Goal: Task Accomplishment & Management: Manage account settings

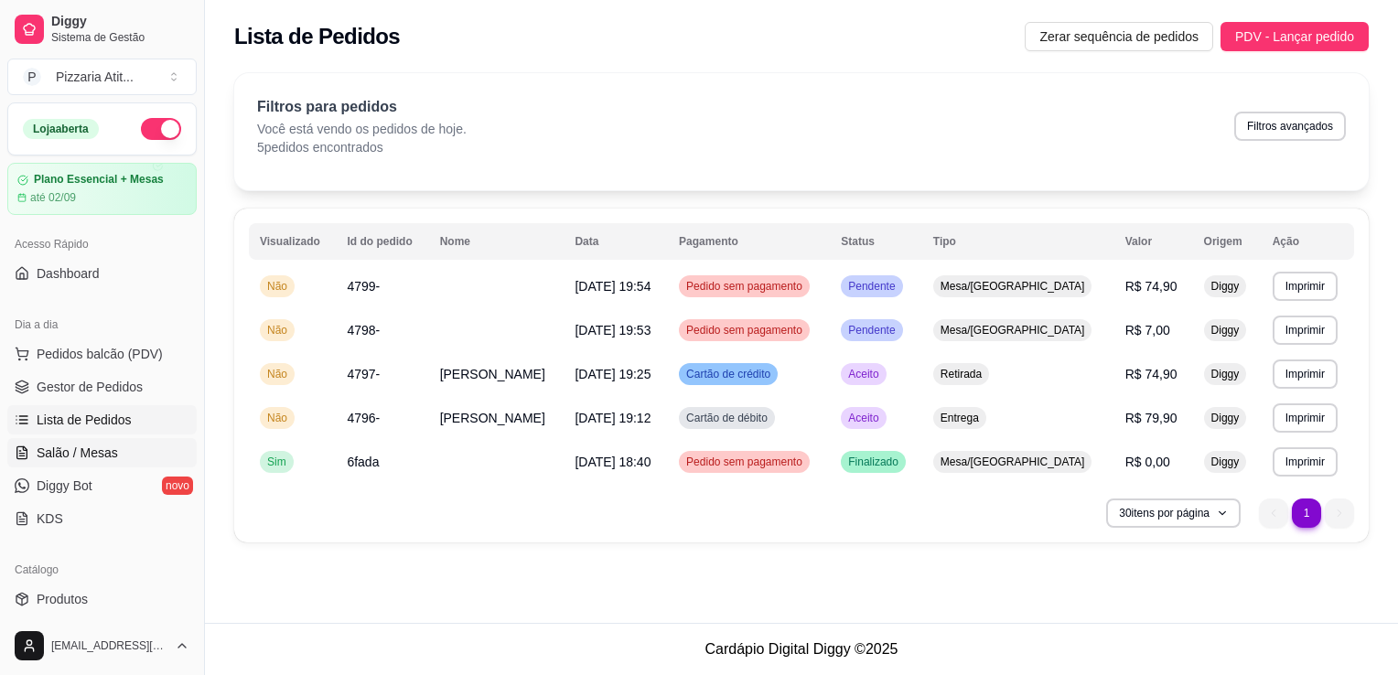
click at [136, 442] on link "Salão / Mesas" at bounding box center [101, 452] width 189 height 29
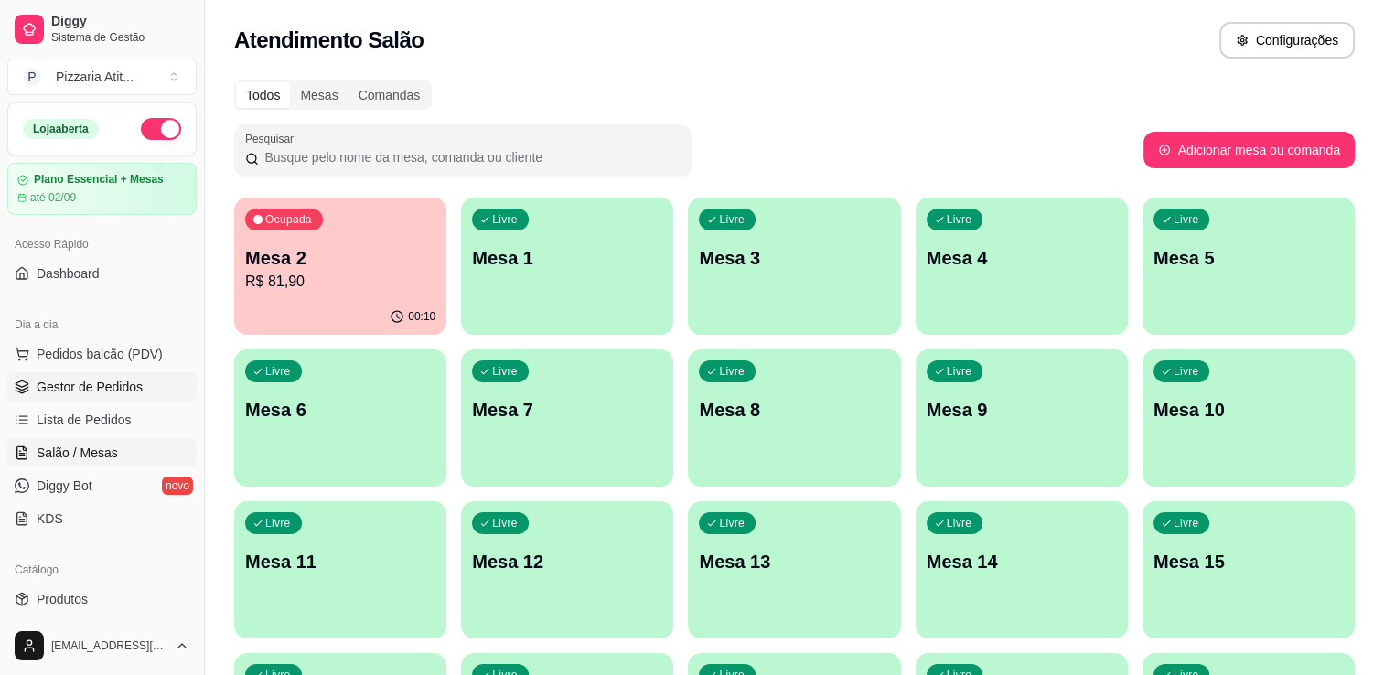
click at [108, 378] on span "Gestor de Pedidos" at bounding box center [90, 387] width 106 height 18
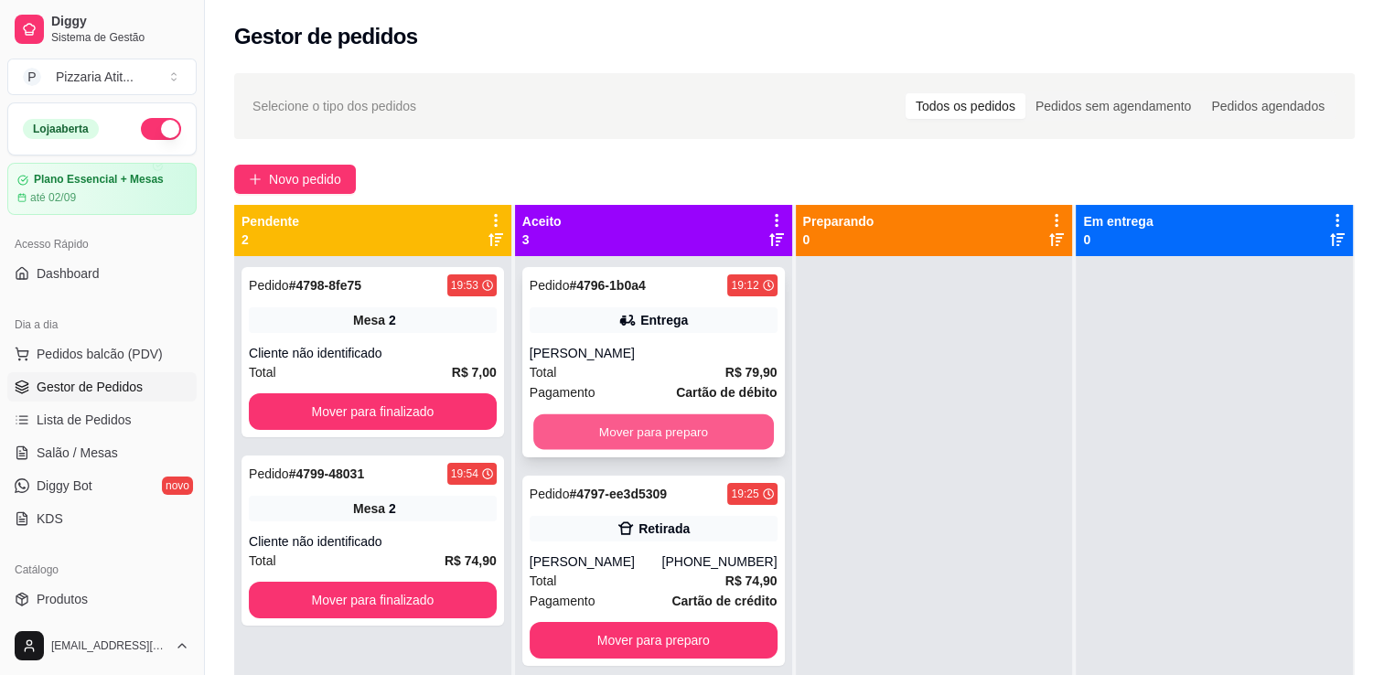
click at [639, 434] on button "Mover para preparo" at bounding box center [653, 432] width 241 height 36
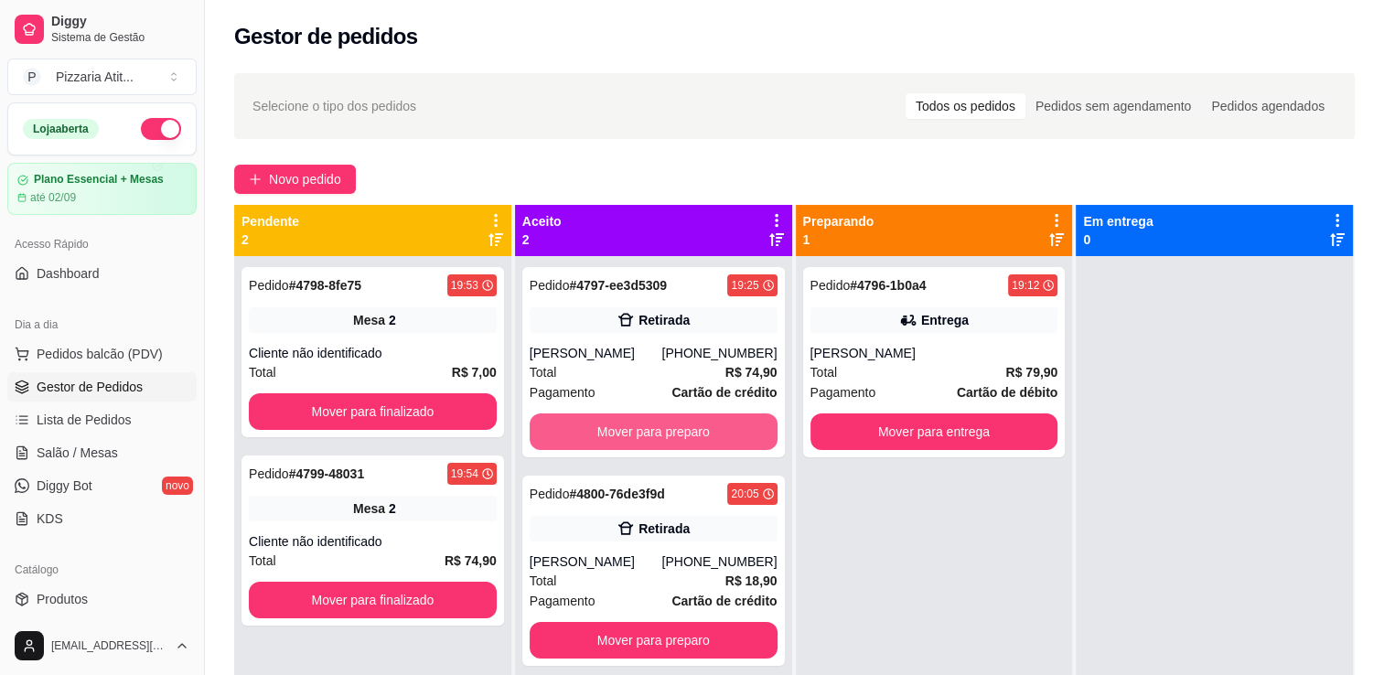
click at [639, 434] on button "Mover para preparo" at bounding box center [654, 431] width 248 height 37
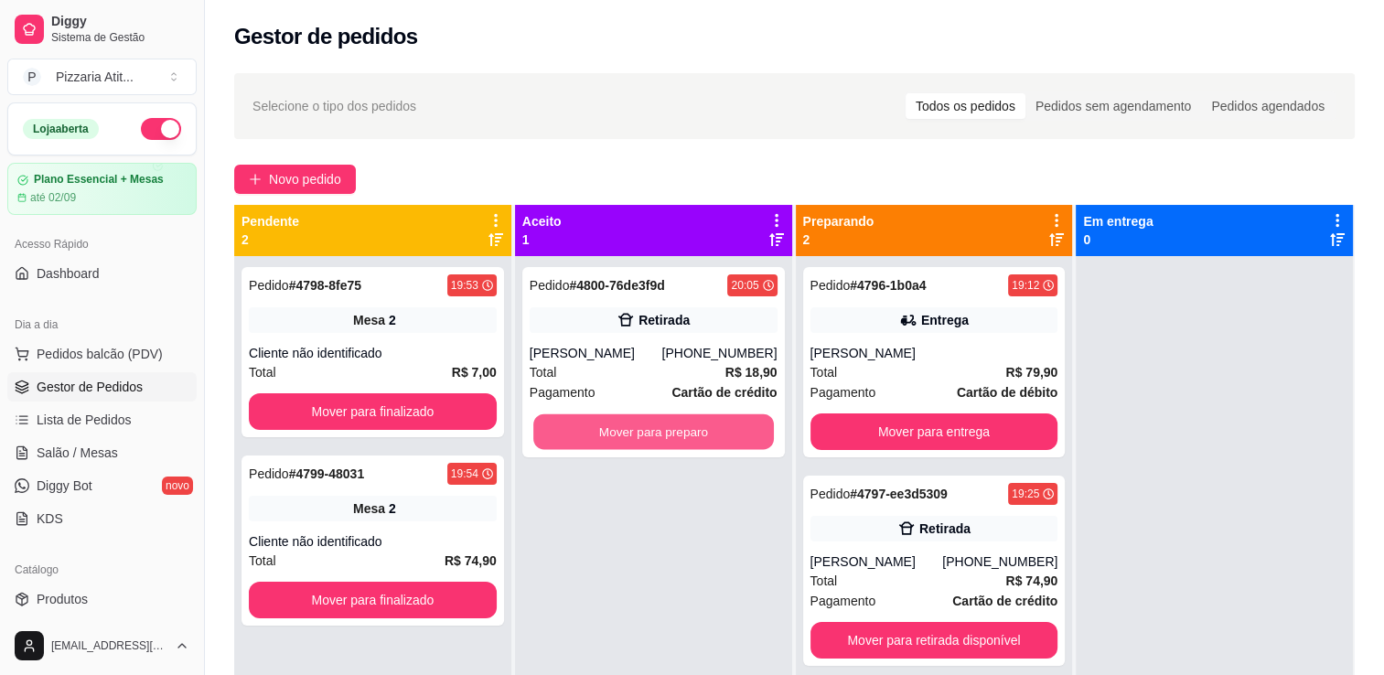
click at [639, 434] on button "Mover para preparo" at bounding box center [653, 432] width 241 height 36
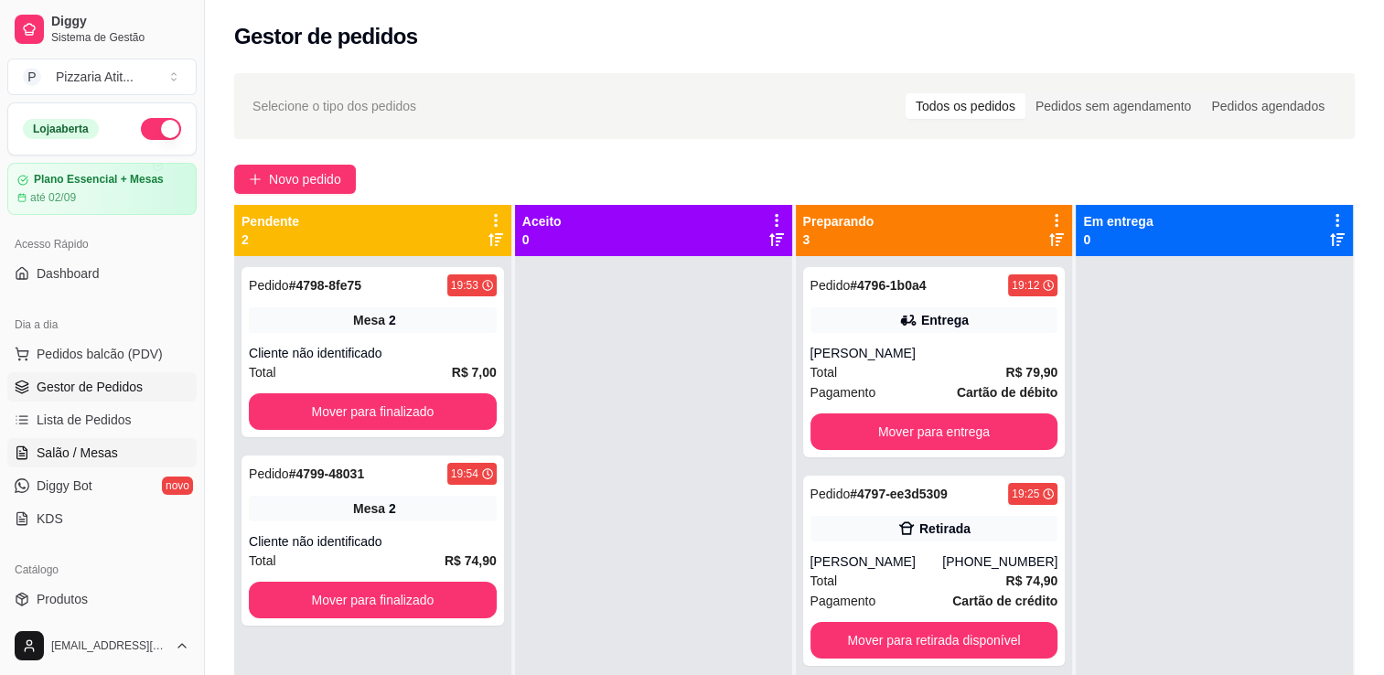
click at [126, 457] on link "Salão / Mesas" at bounding box center [101, 452] width 189 height 29
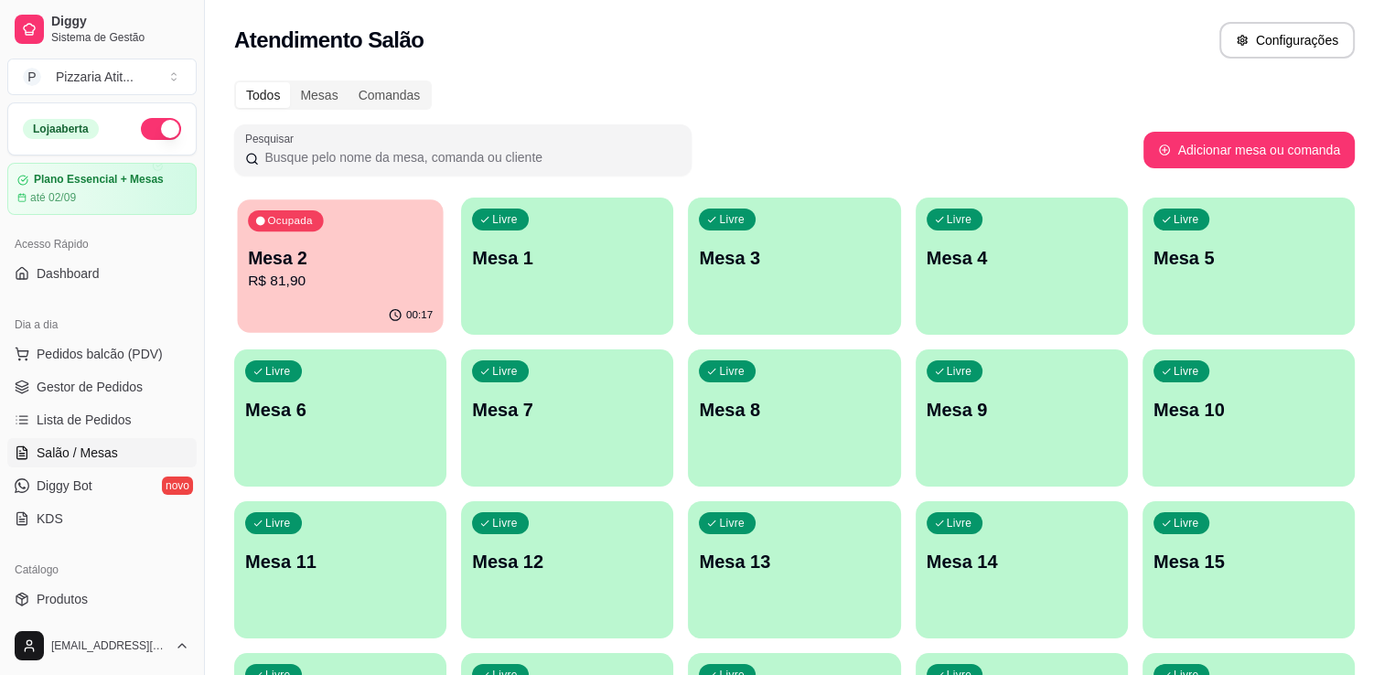
click at [353, 295] on div "Ocupada Mesa 2 R$ 81,90" at bounding box center [340, 248] width 206 height 99
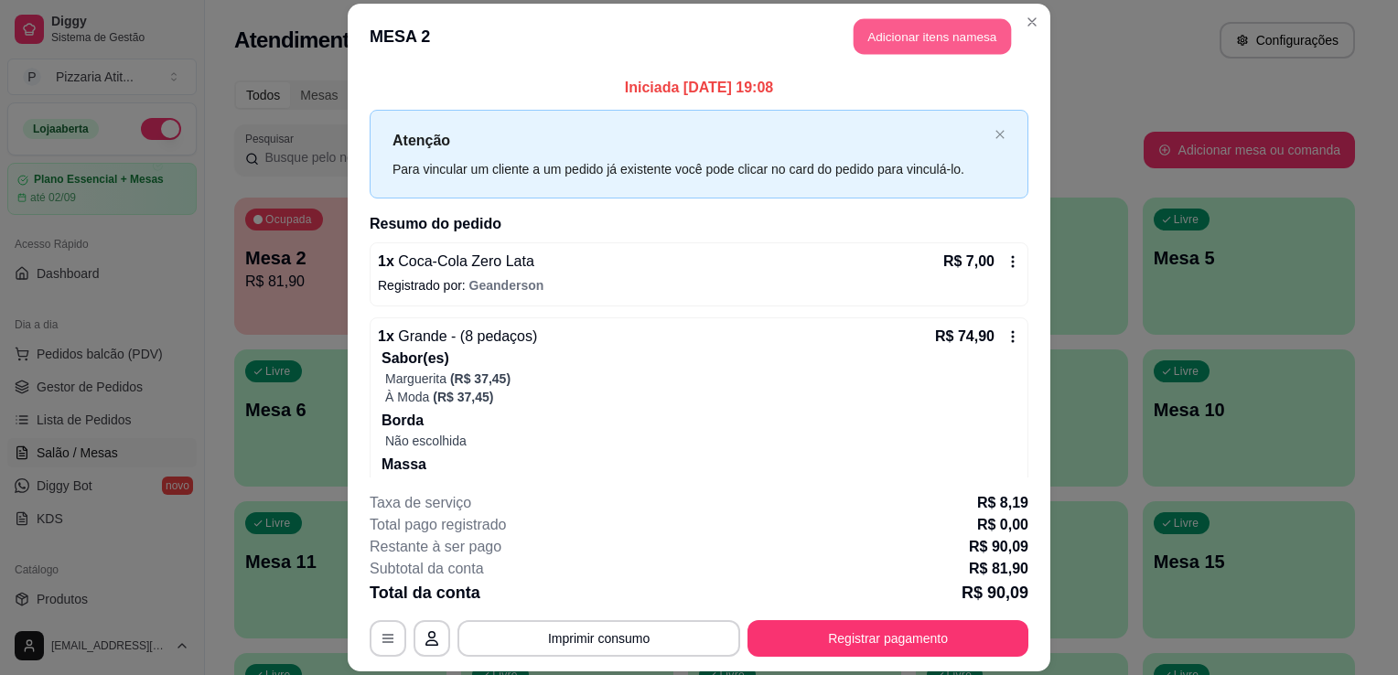
click at [871, 39] on button "Adicionar itens na mesa" at bounding box center [931, 36] width 157 height 36
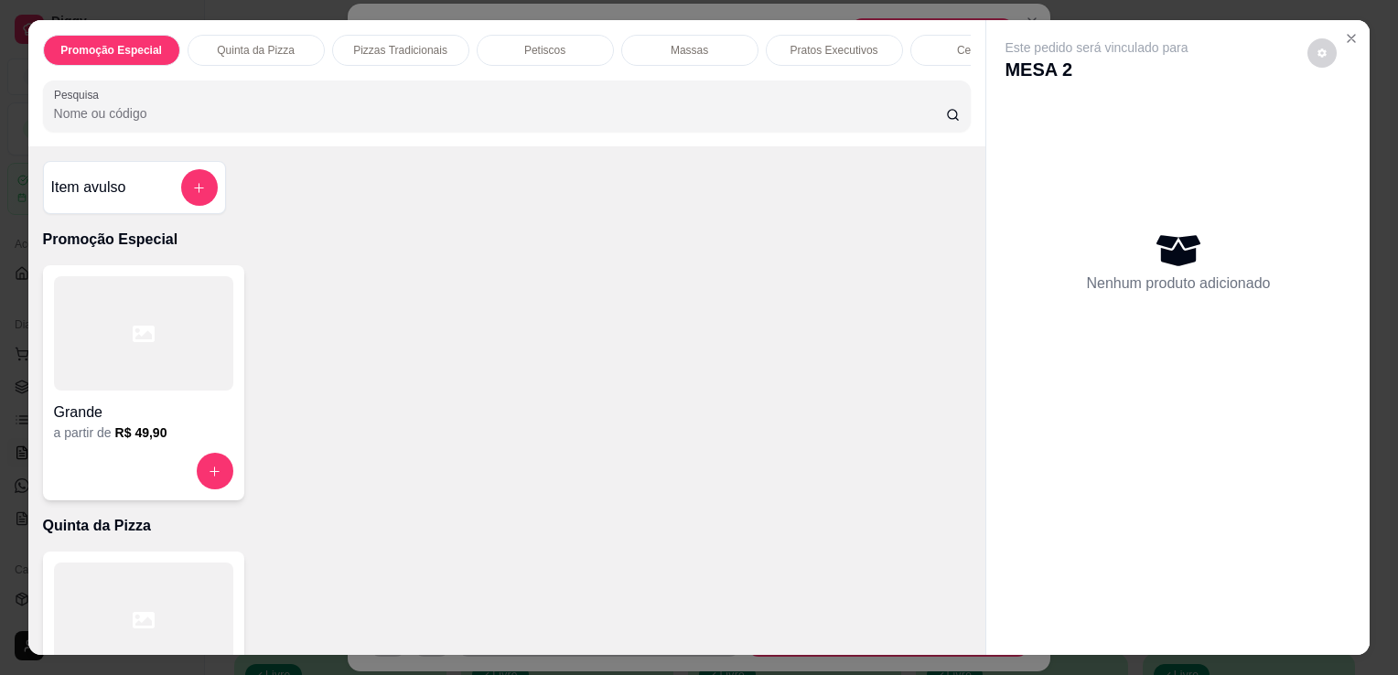
click at [736, 112] on input "Pesquisa" at bounding box center [500, 113] width 892 height 18
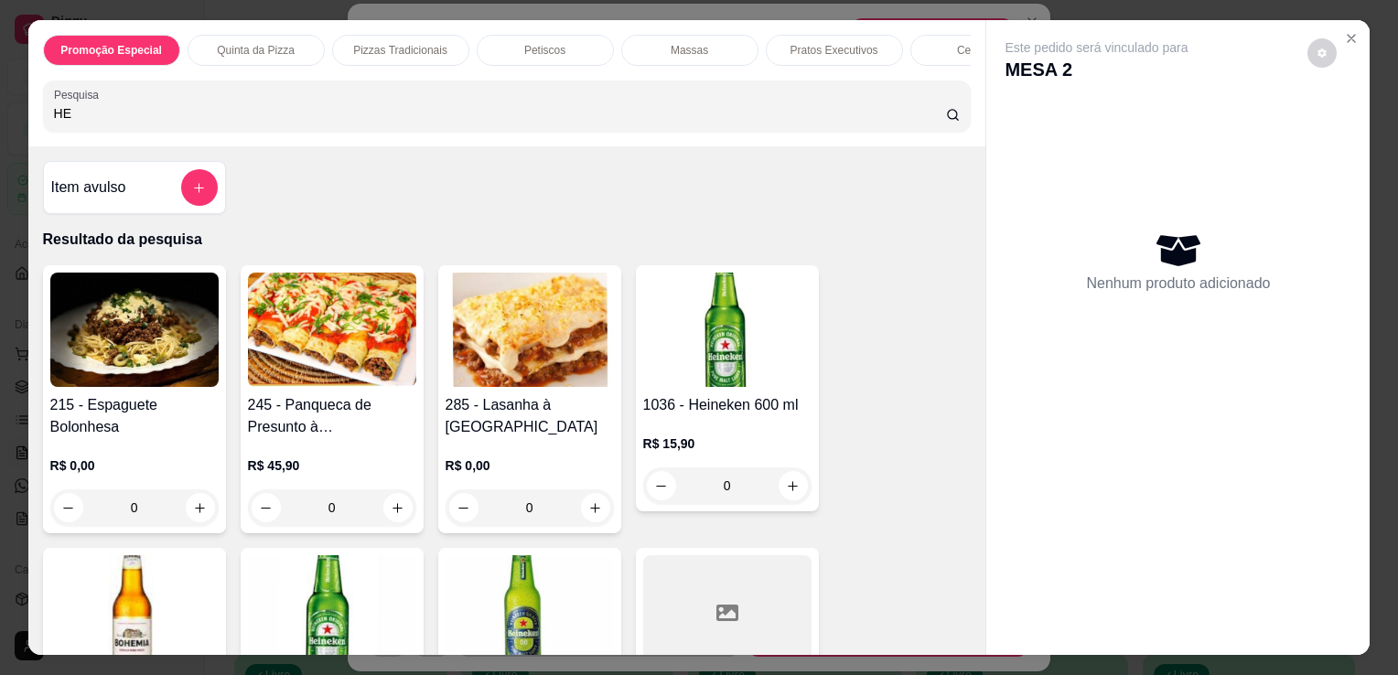
type input "HE"
click at [746, 324] on img at bounding box center [727, 330] width 168 height 114
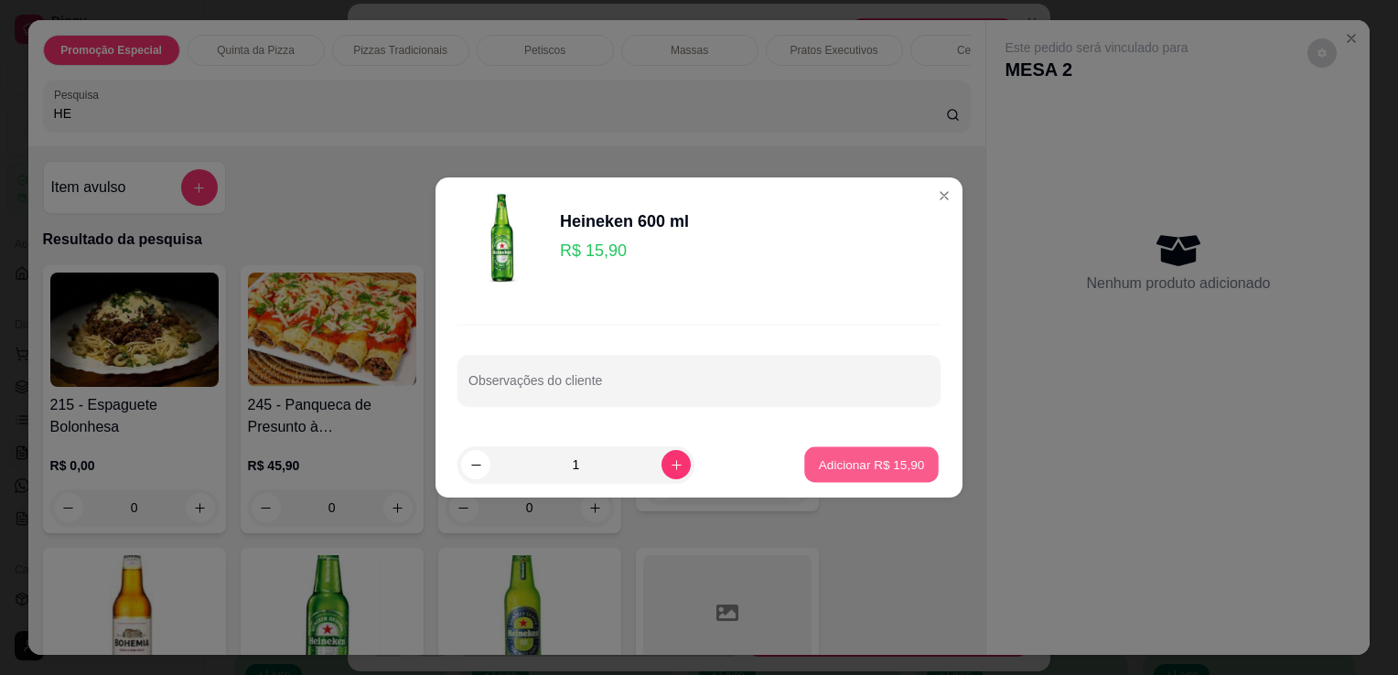
click at [882, 456] on p "Adicionar R$ 15,90" at bounding box center [872, 464] width 106 height 17
type input "1"
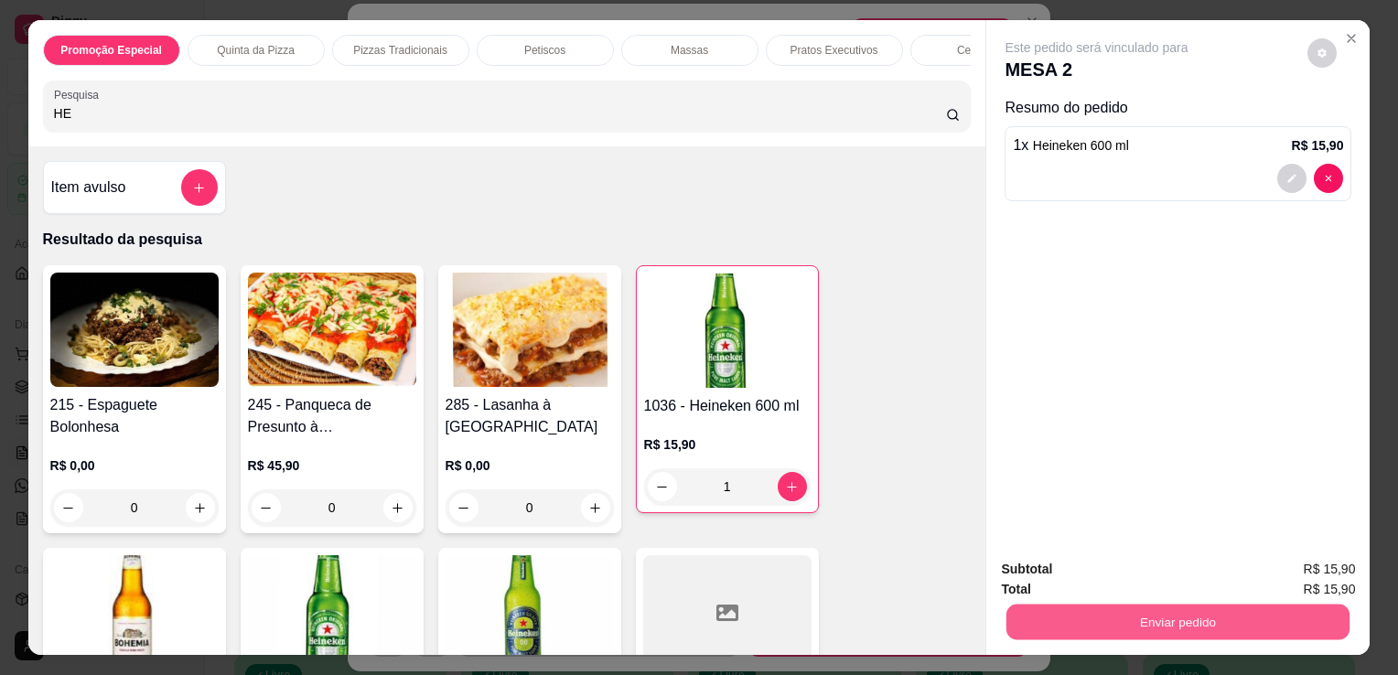
click at [1121, 604] on button "Enviar pedido" at bounding box center [1177, 622] width 343 height 36
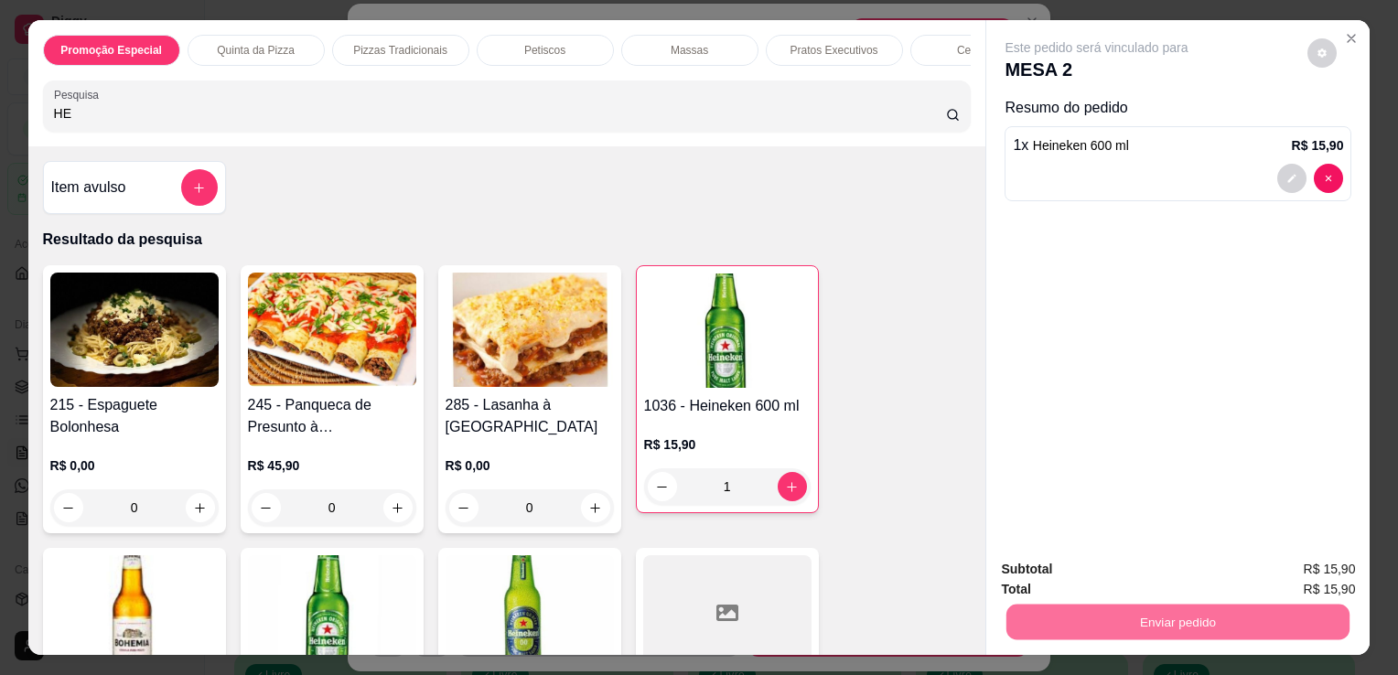
click at [1123, 576] on button "Não registrar e enviar pedido" at bounding box center [1117, 570] width 185 height 34
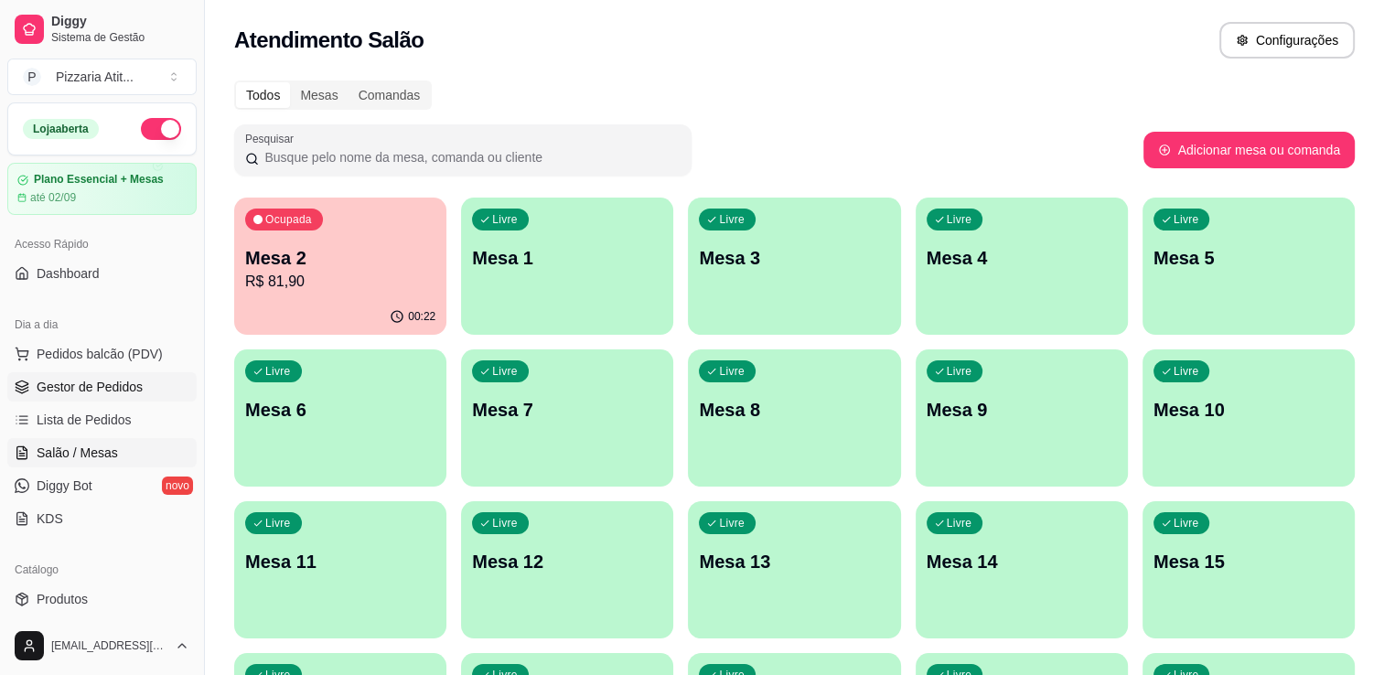
click at [60, 384] on span "Gestor de Pedidos" at bounding box center [90, 387] width 106 height 18
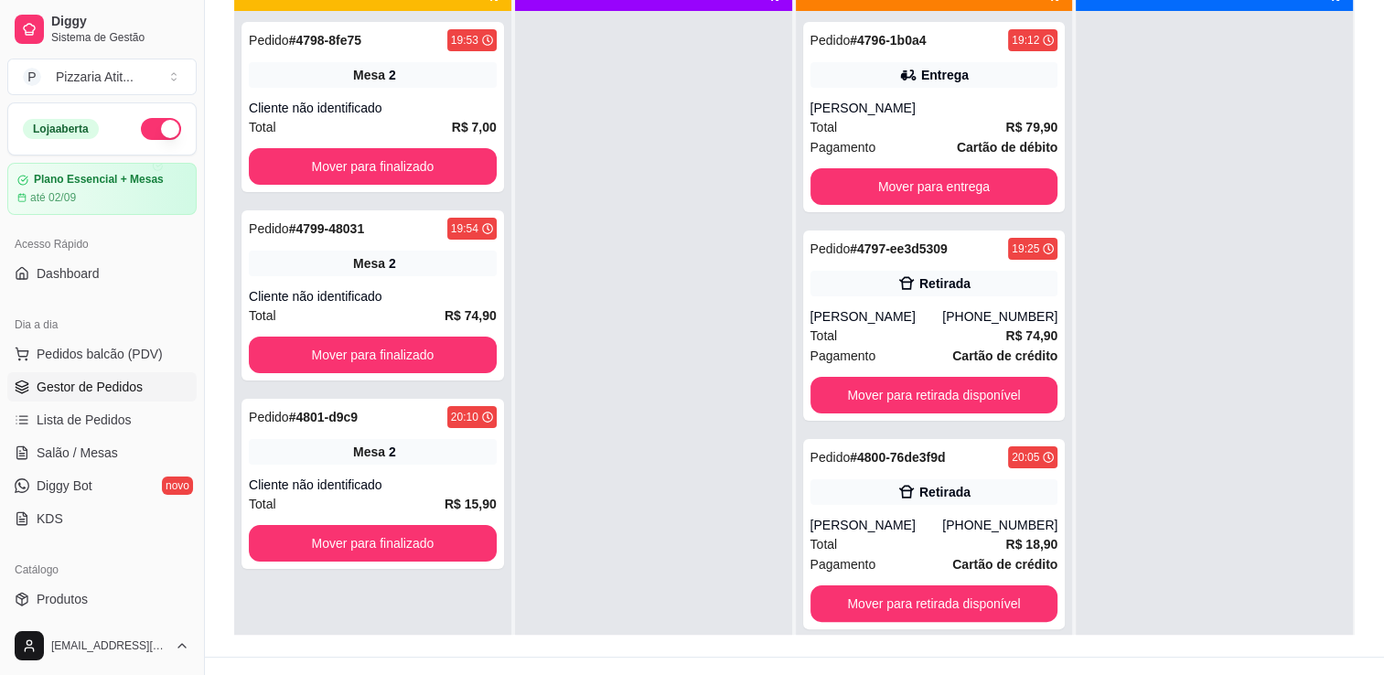
scroll to position [256, 0]
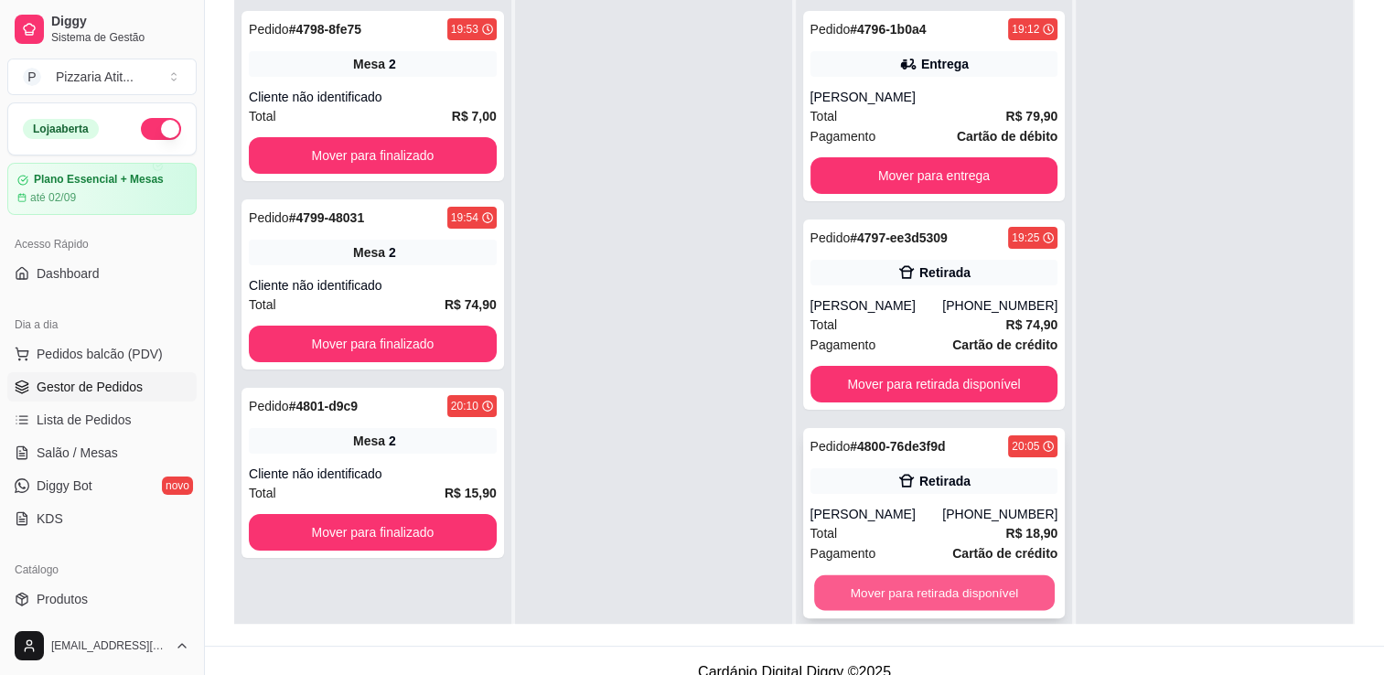
click at [889, 601] on button "Mover para retirada disponível" at bounding box center [934, 593] width 241 height 36
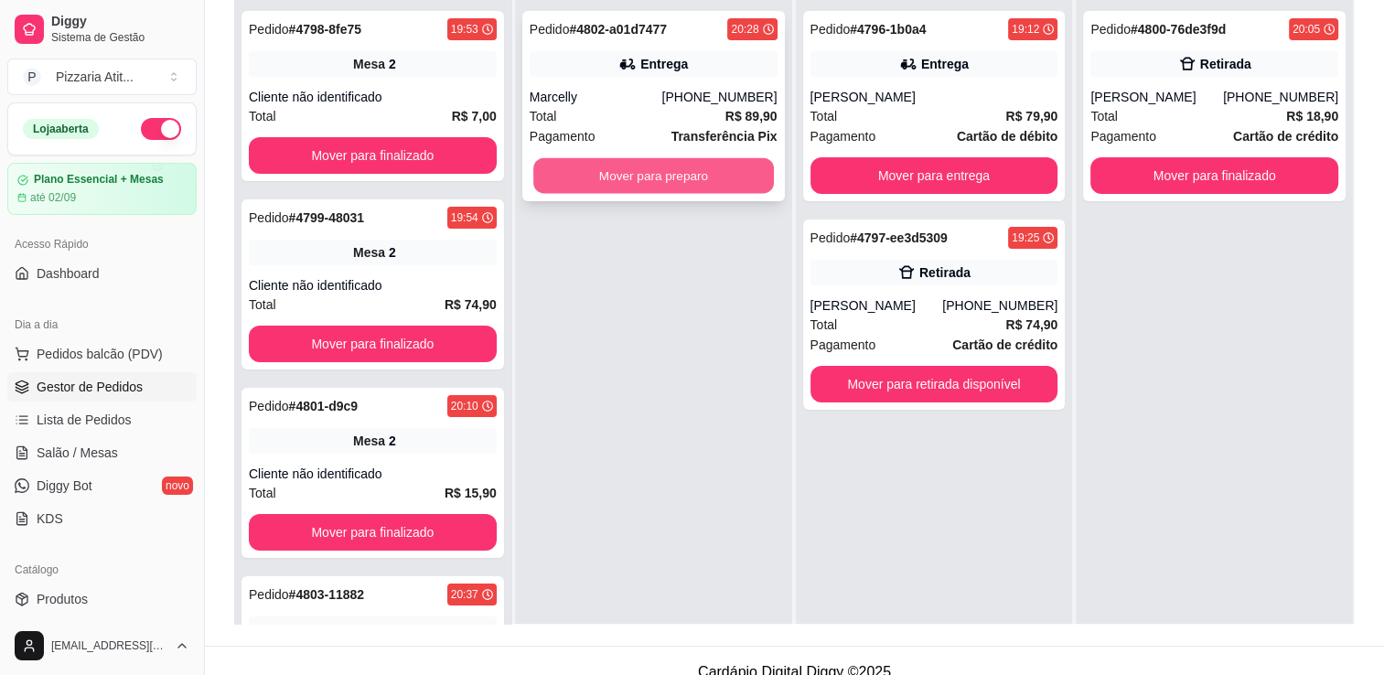
click at [637, 164] on button "Mover para preparo" at bounding box center [653, 176] width 241 height 36
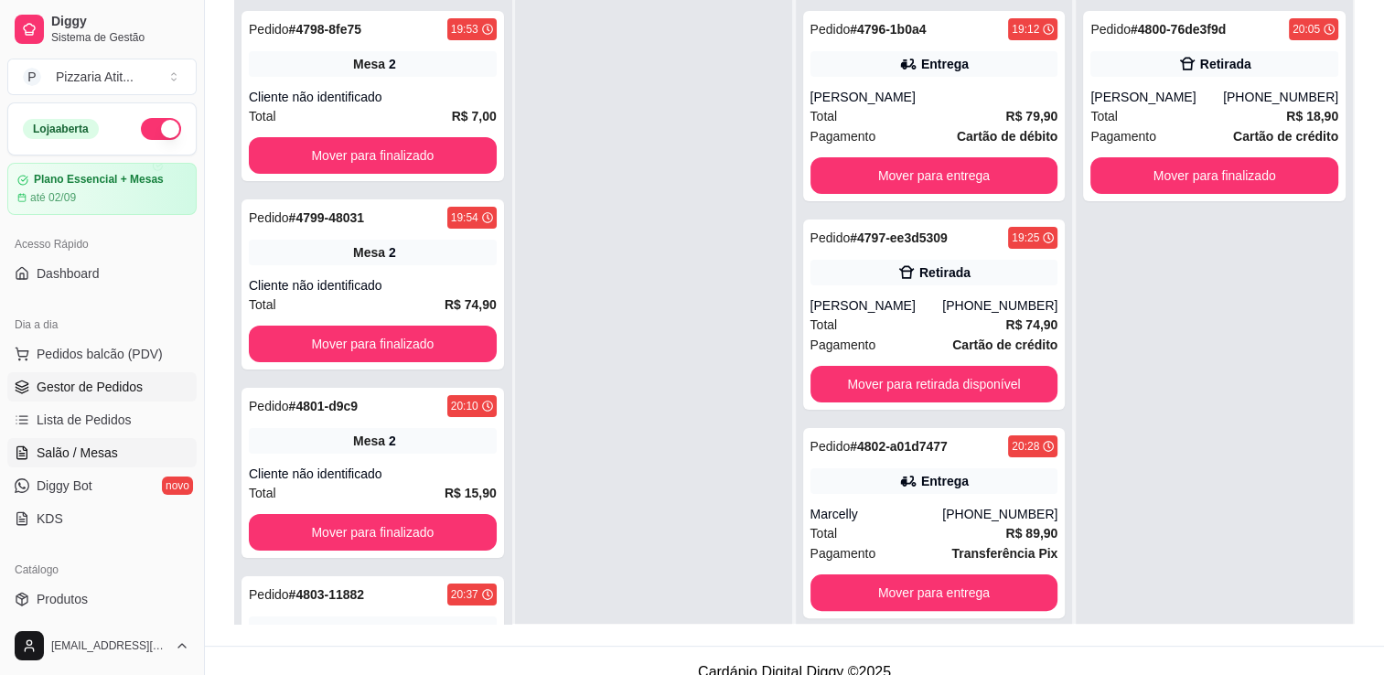
click at [134, 447] on link "Salão / Mesas" at bounding box center [101, 452] width 189 height 29
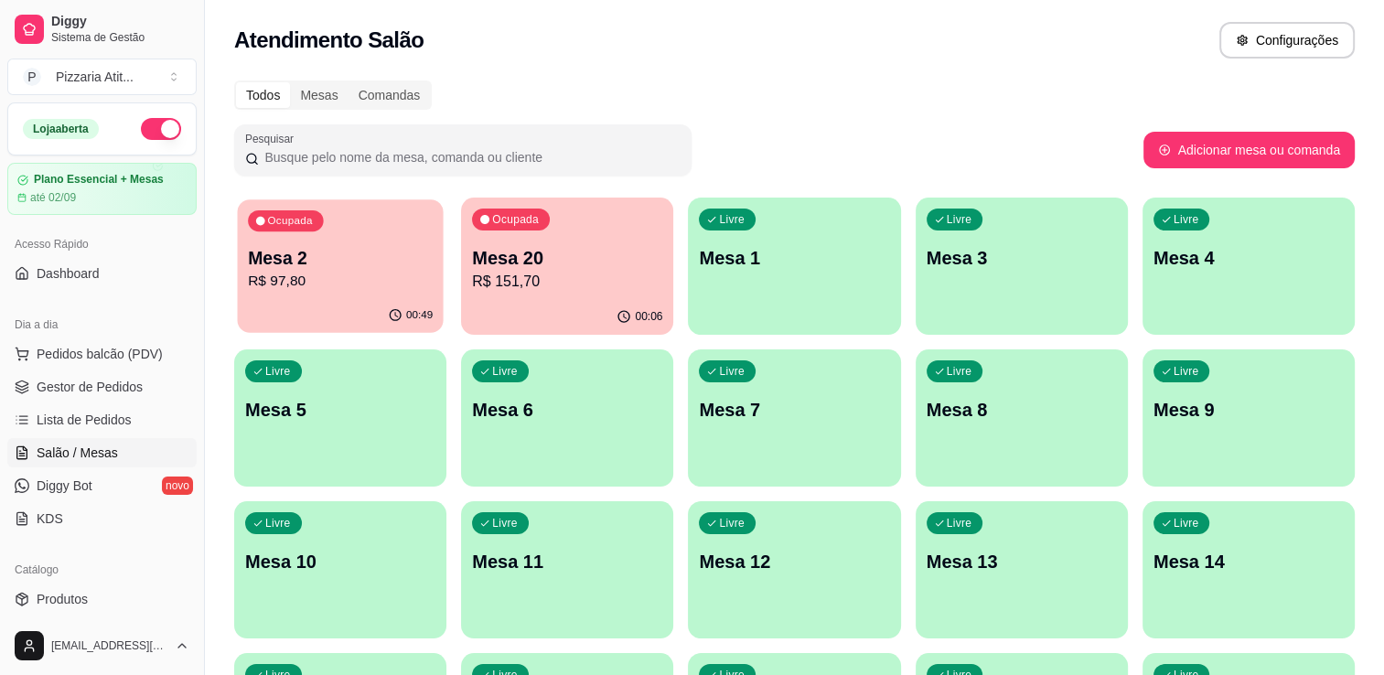
click at [373, 258] on p "Mesa 2" at bounding box center [340, 258] width 185 height 25
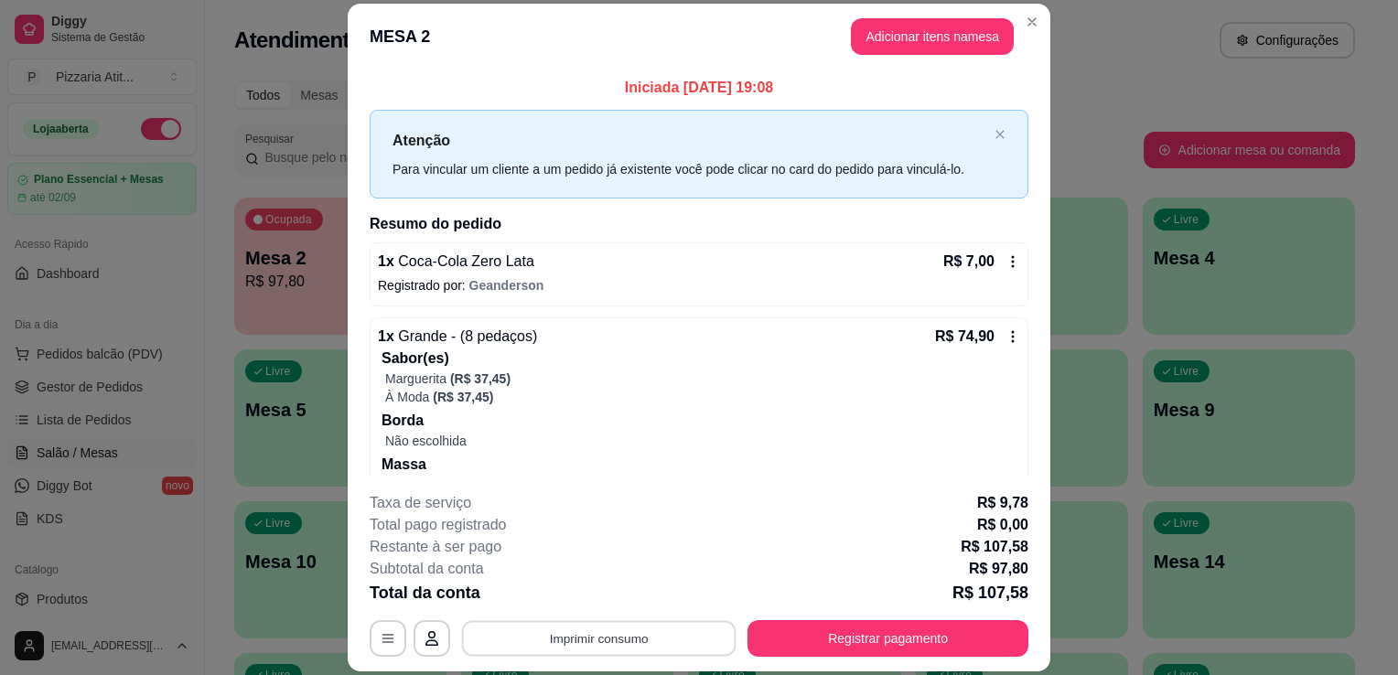
click at [549, 642] on button "Imprimir consumo" at bounding box center [599, 639] width 274 height 36
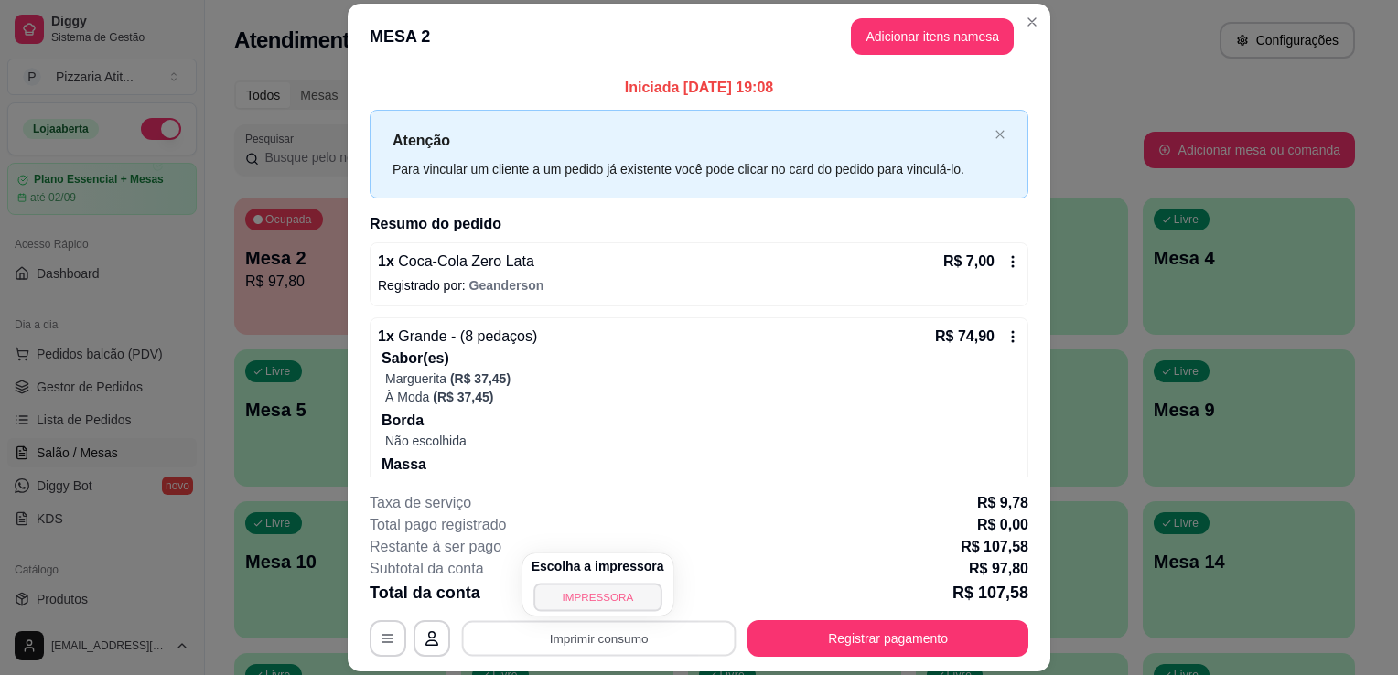
click at [570, 593] on button "IMPRESSORA" at bounding box center [597, 597] width 128 height 28
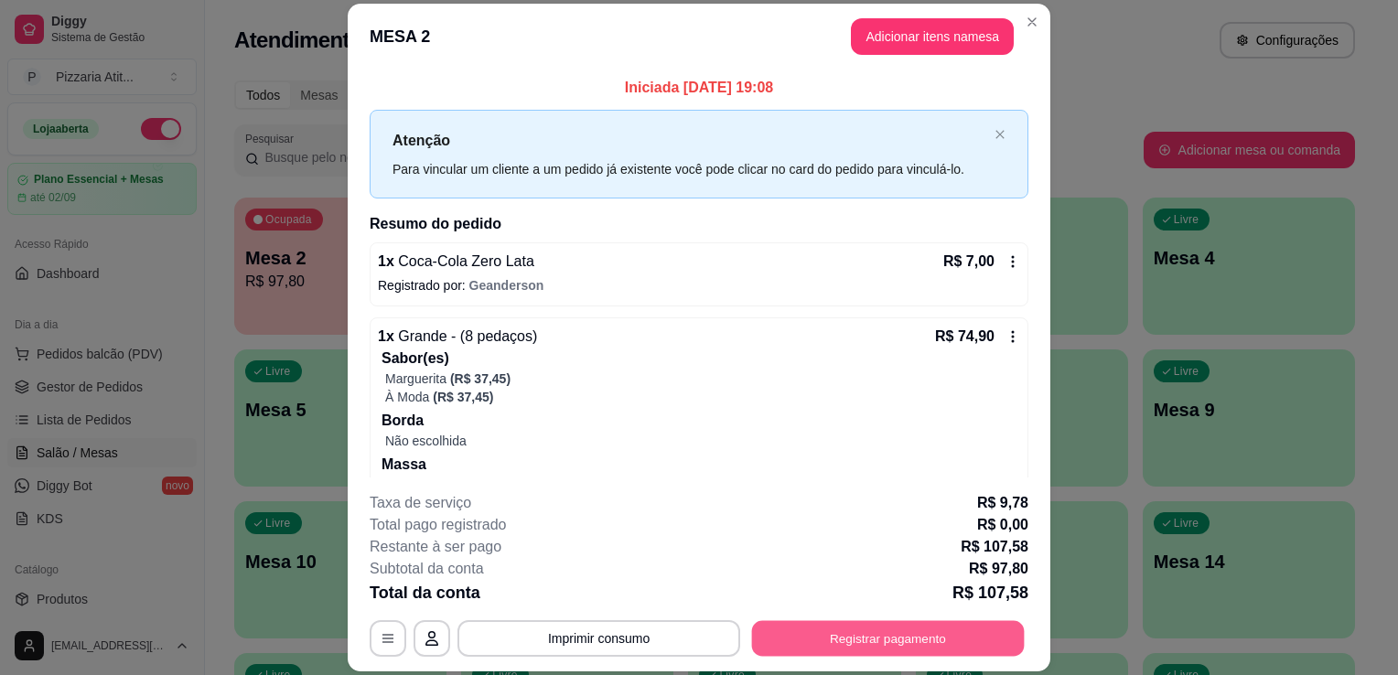
click at [833, 639] on button "Registrar pagamento" at bounding box center [888, 639] width 273 height 36
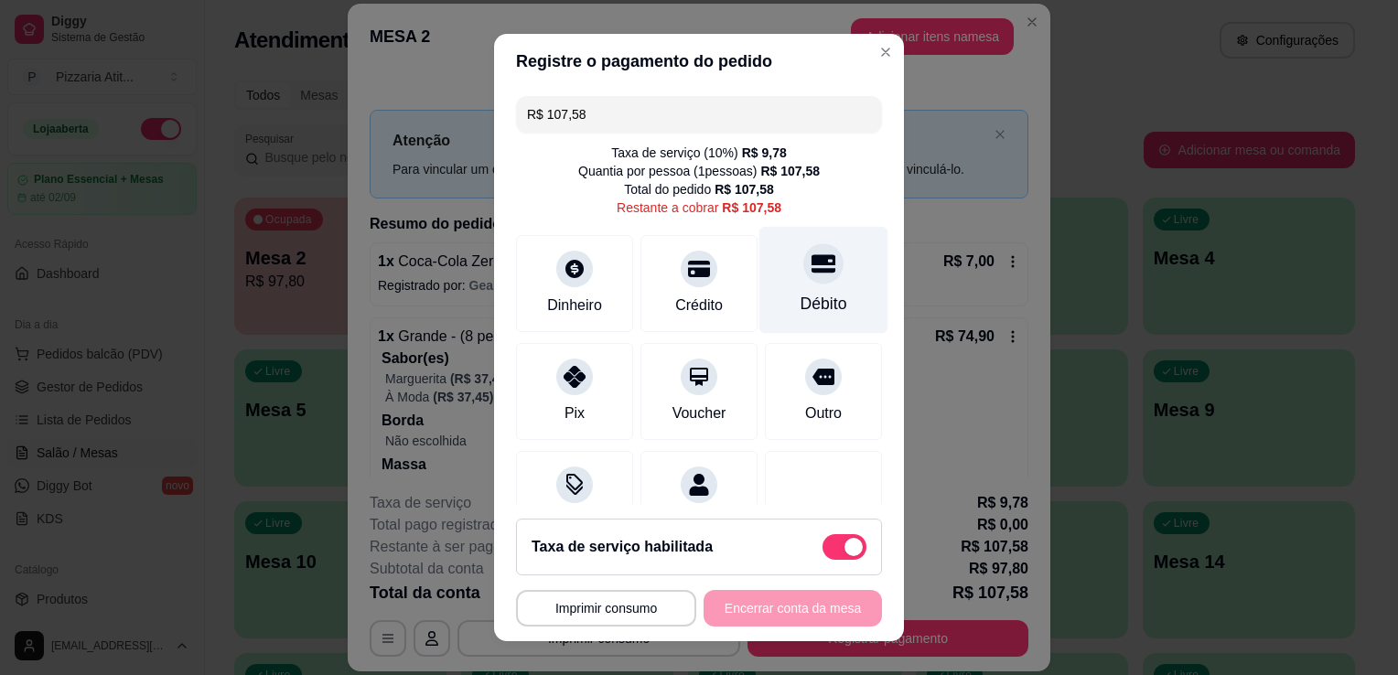
click at [800, 303] on div "Débito" at bounding box center [823, 304] width 47 height 24
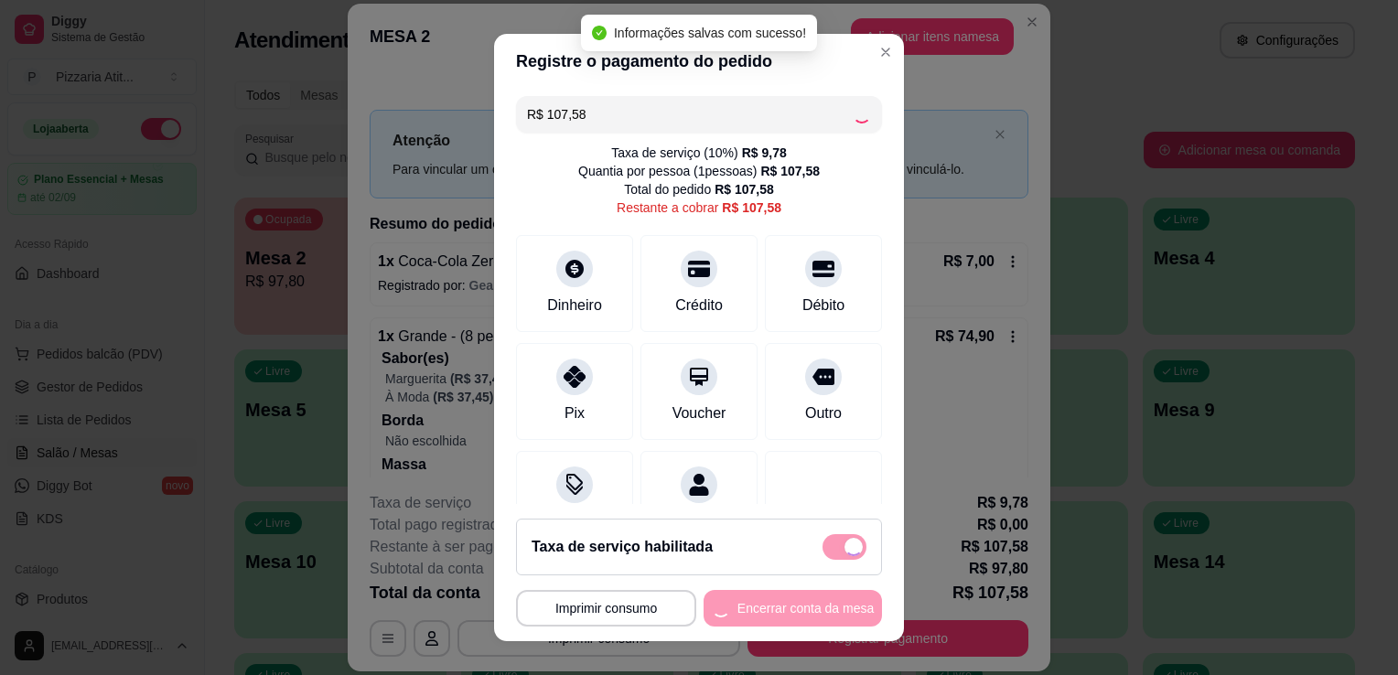
type input "R$ 0,00"
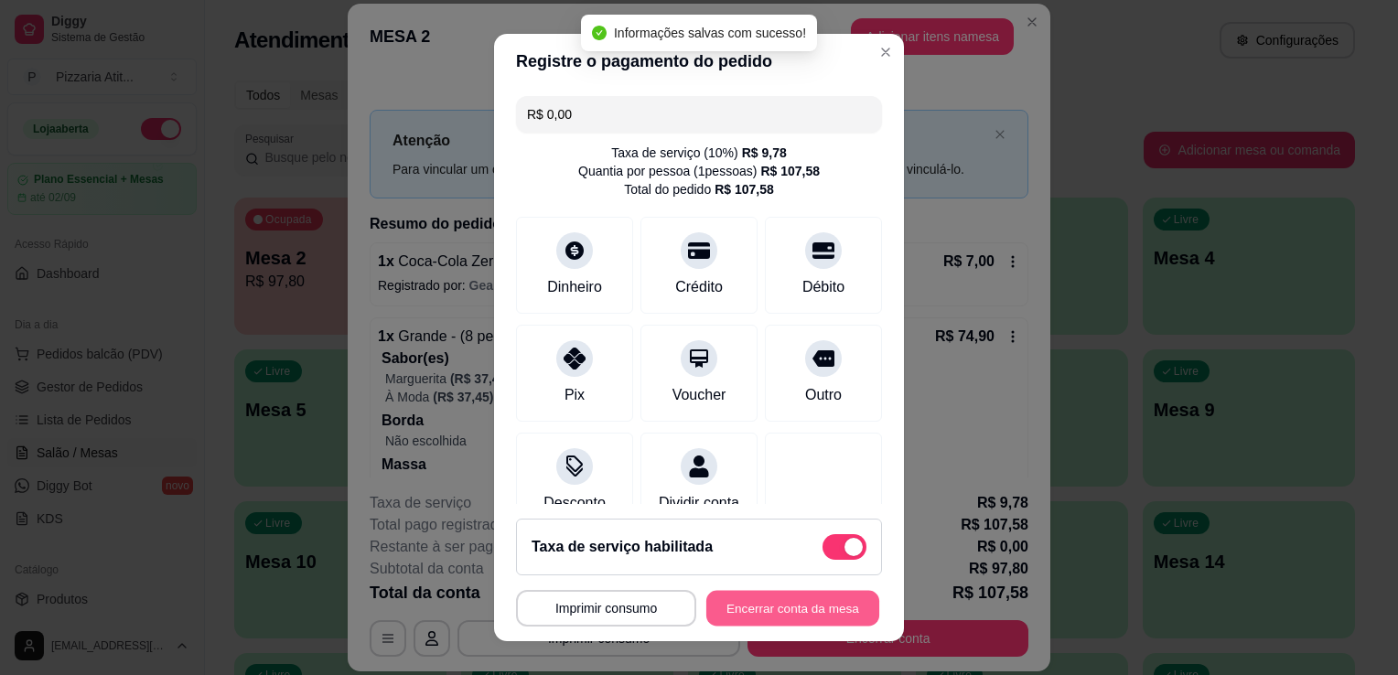
click at [804, 611] on button "Encerrar conta da mesa" at bounding box center [792, 609] width 173 height 36
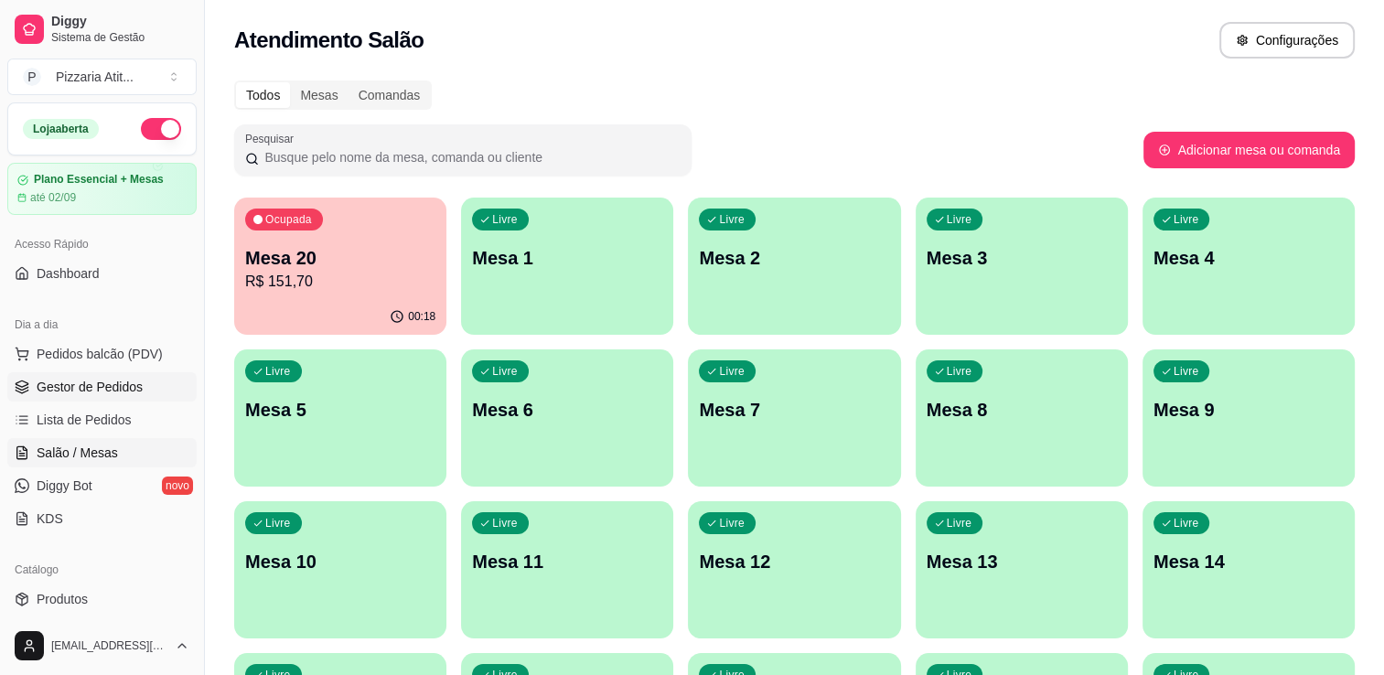
click at [98, 392] on span "Gestor de Pedidos" at bounding box center [90, 387] width 106 height 18
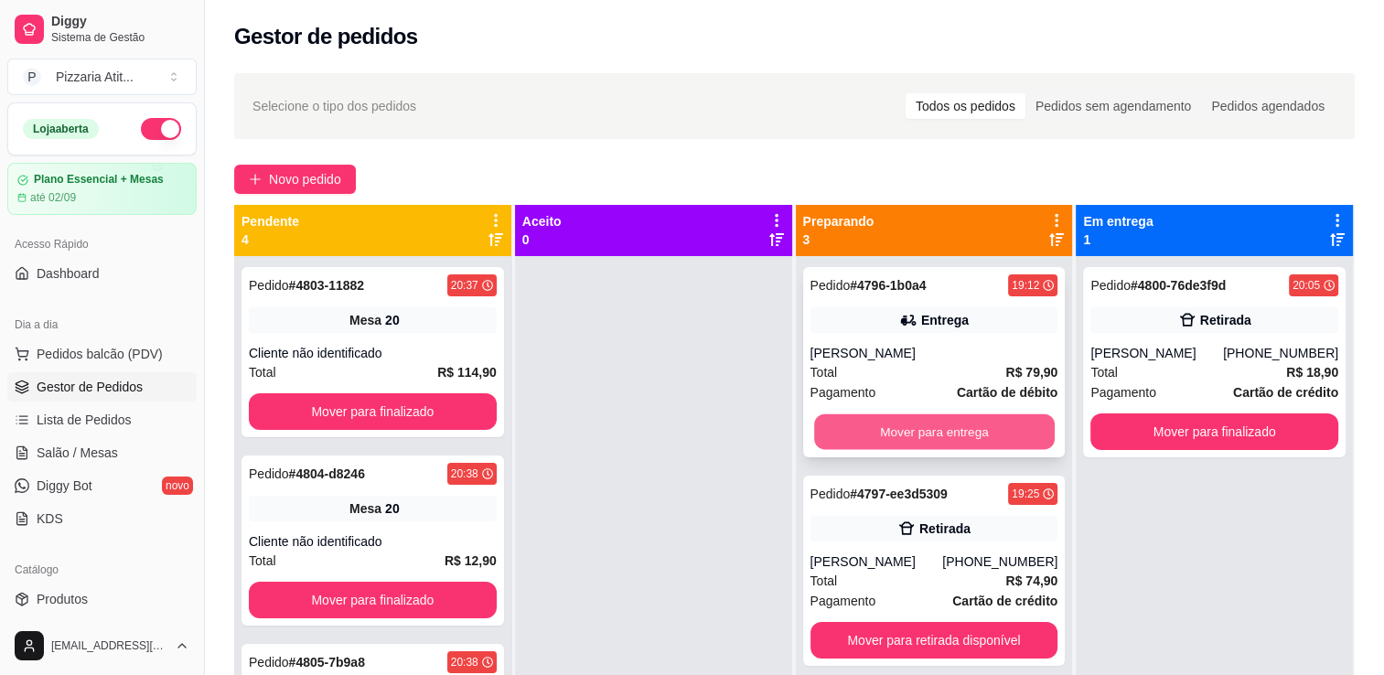
click at [971, 443] on button "Mover para entrega" at bounding box center [934, 432] width 241 height 36
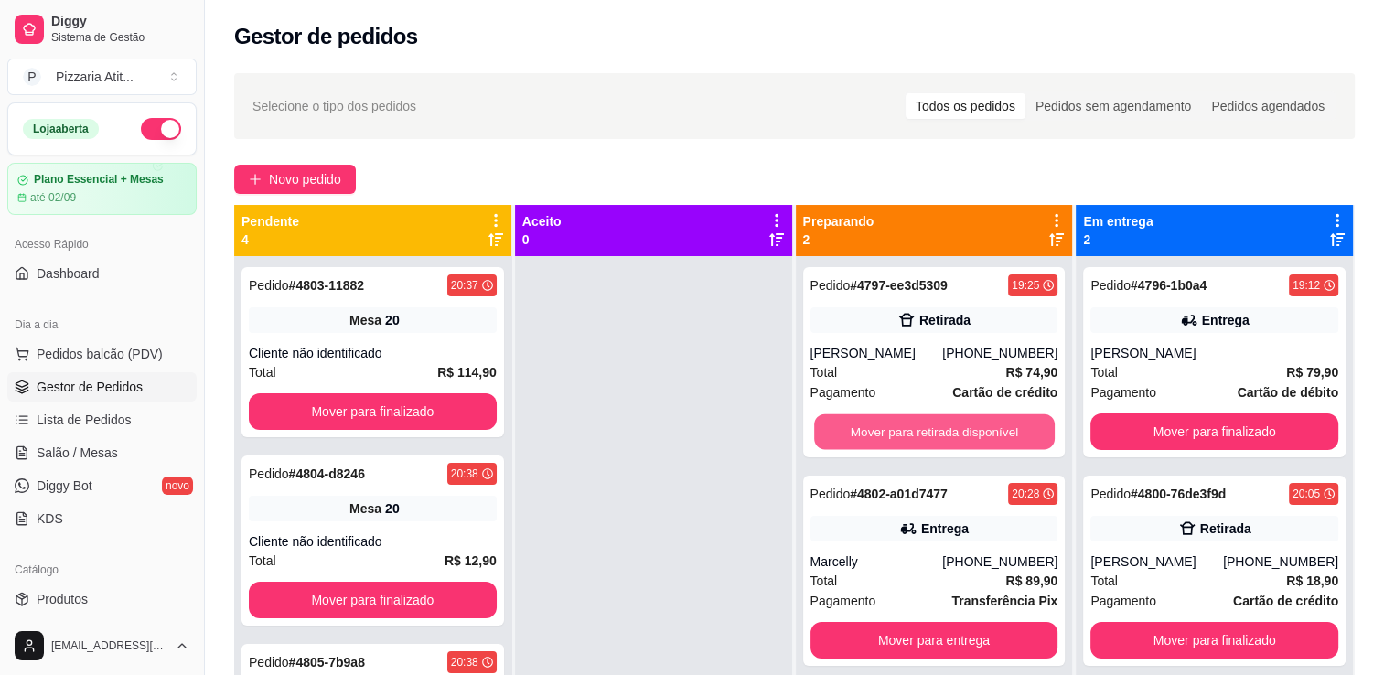
click at [971, 443] on button "Mover para retirada disponível" at bounding box center [934, 432] width 241 height 36
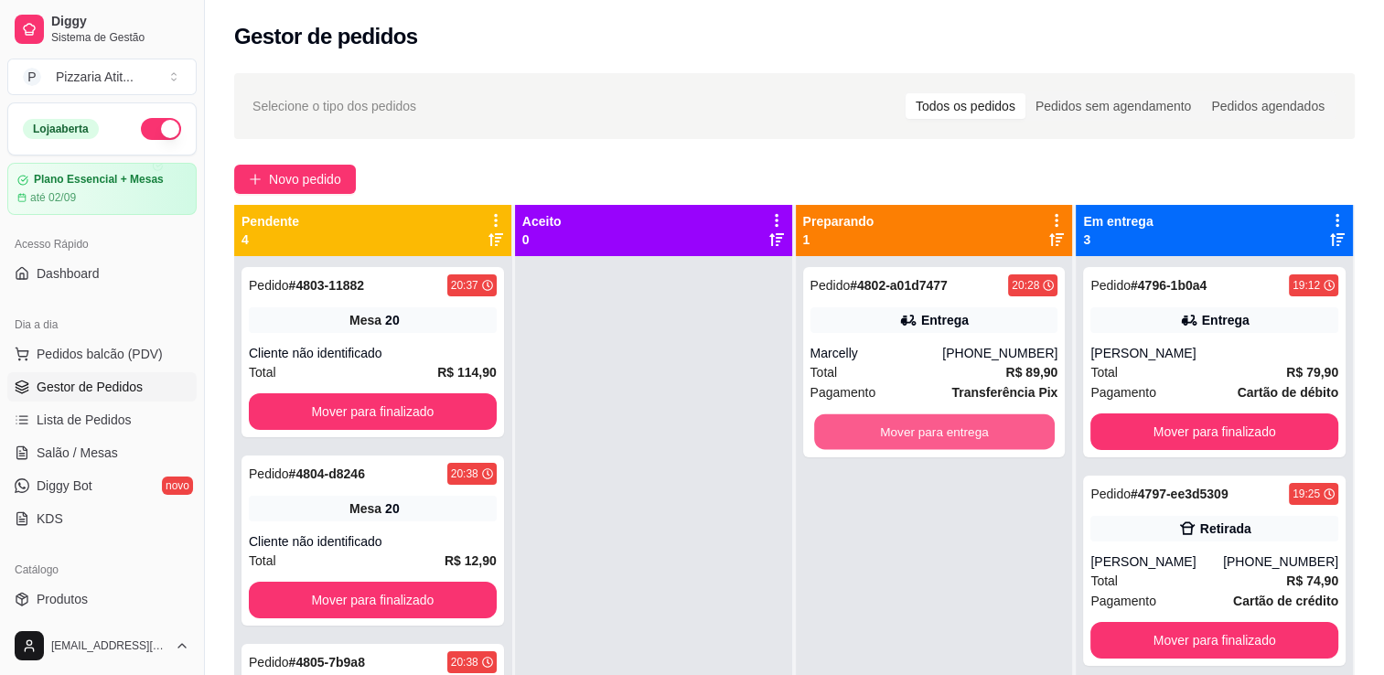
click at [971, 443] on button "Mover para entrega" at bounding box center [934, 432] width 241 height 36
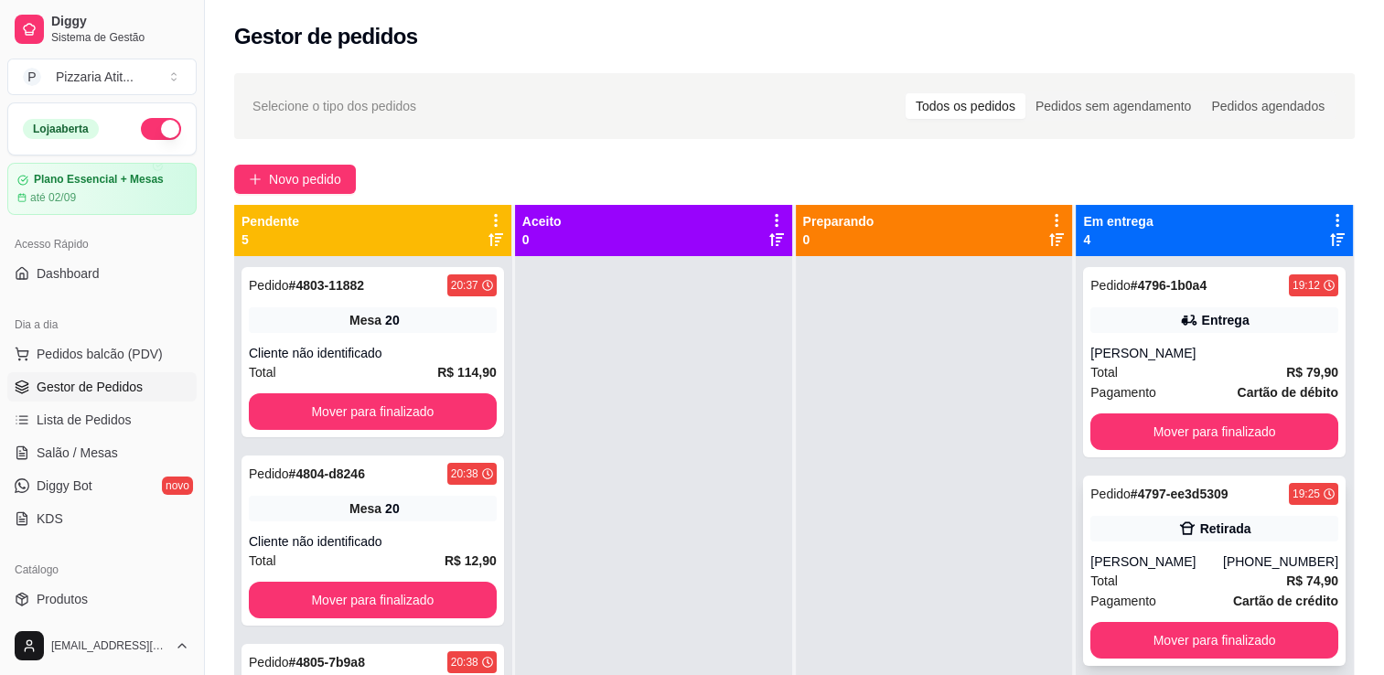
click at [1213, 585] on div "Total R$ 74,90" at bounding box center [1214, 581] width 248 height 20
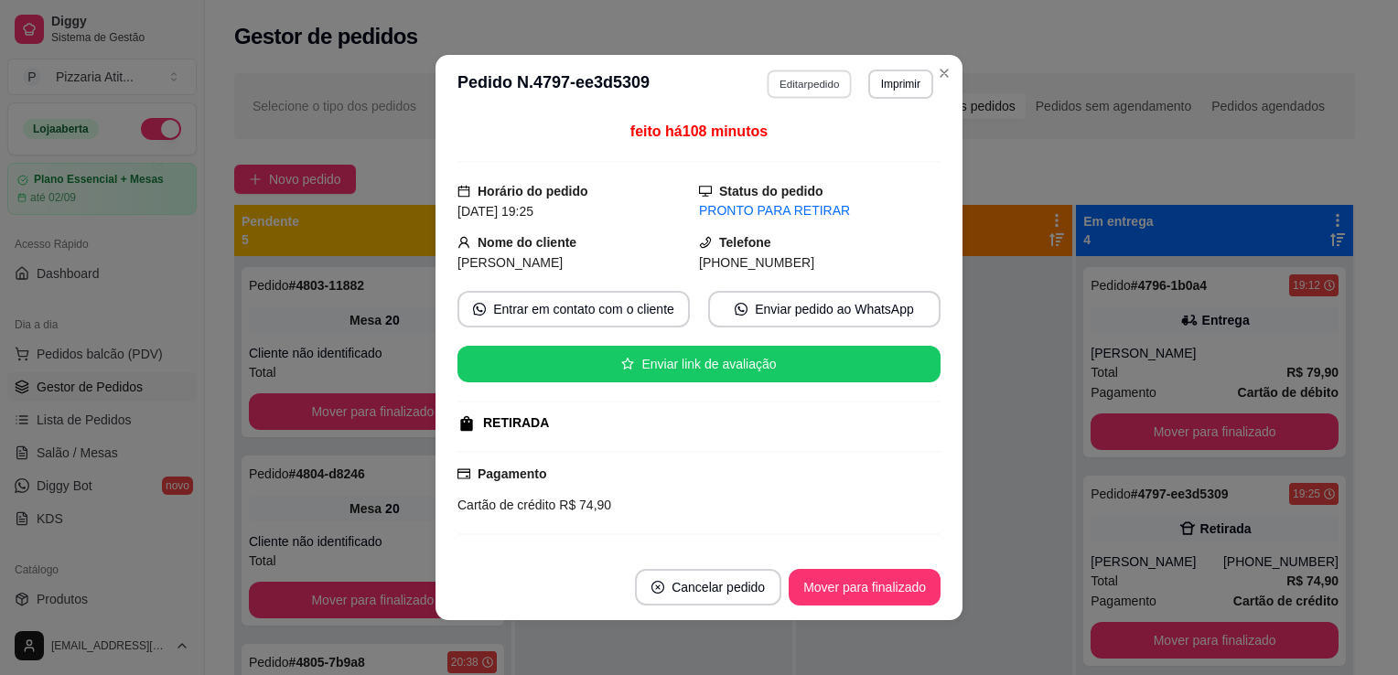
click at [796, 84] on button "Editar pedido" at bounding box center [809, 84] width 85 height 28
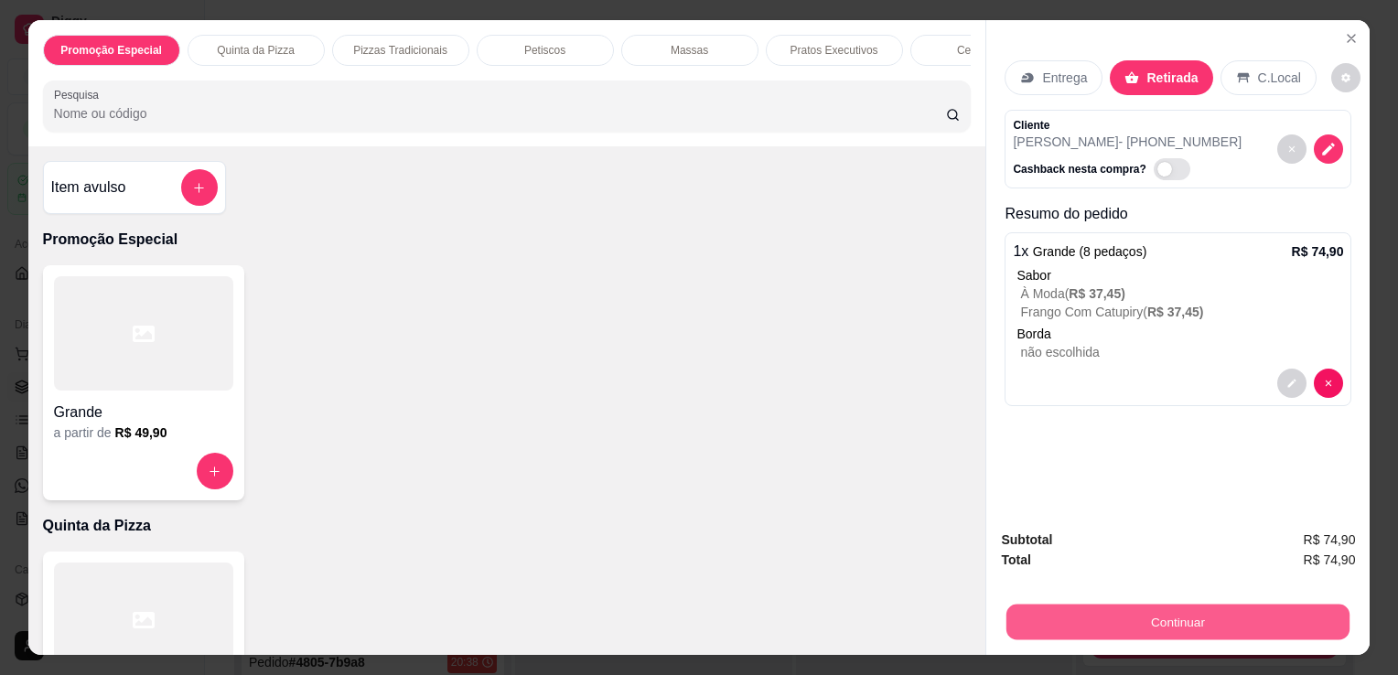
click at [1087, 609] on button "Continuar" at bounding box center [1177, 622] width 343 height 36
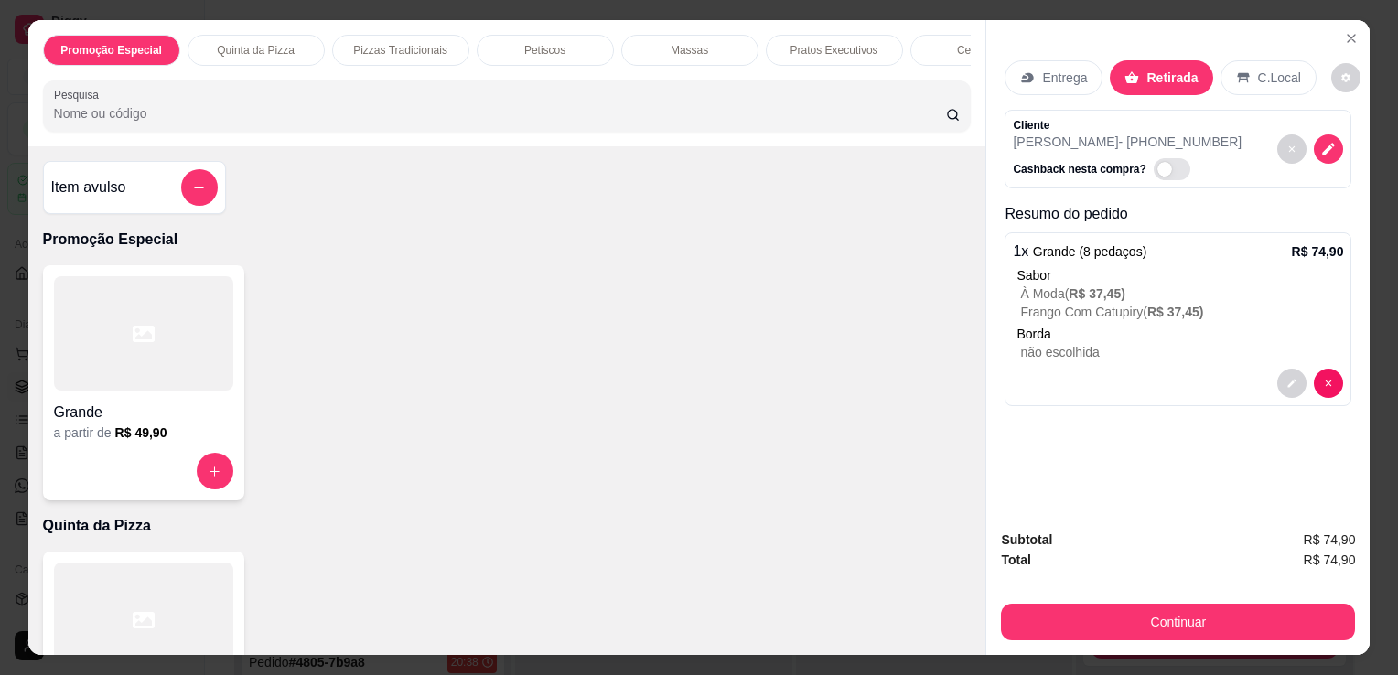
click at [791, 118] on input "Pesquisa" at bounding box center [500, 113] width 892 height 18
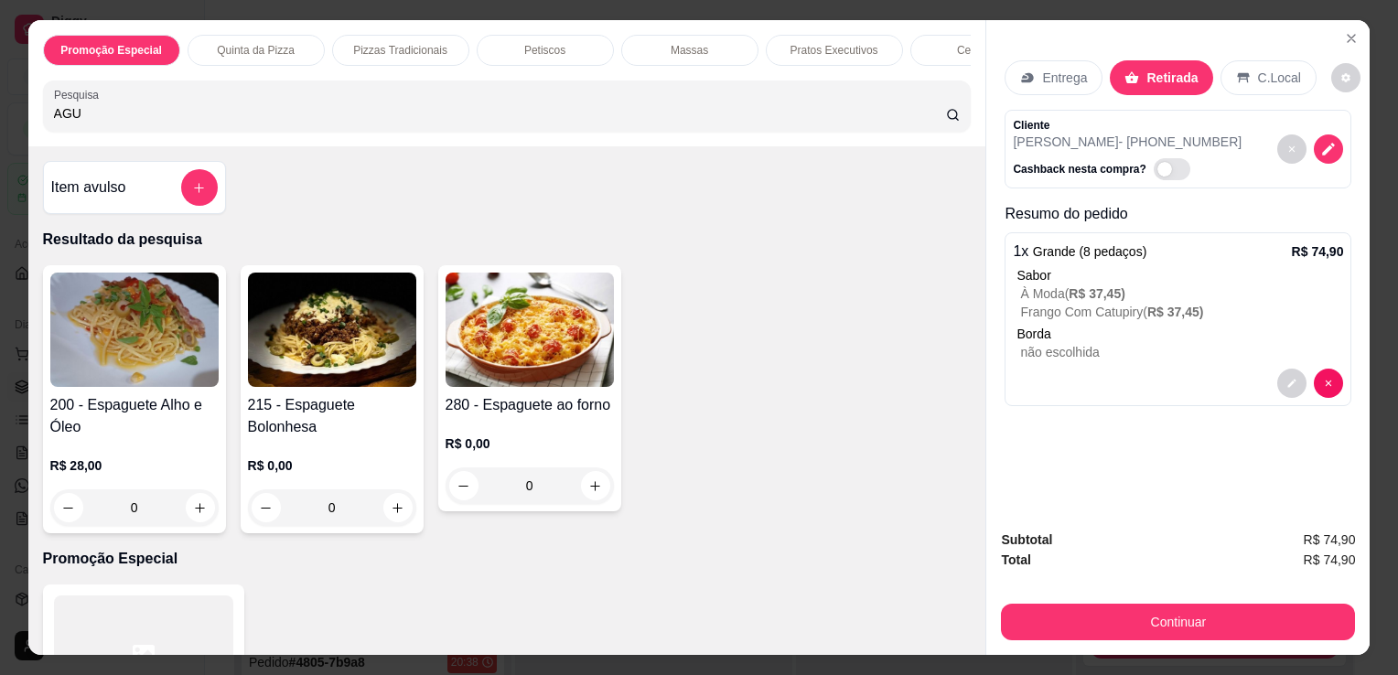
type input "AGU"
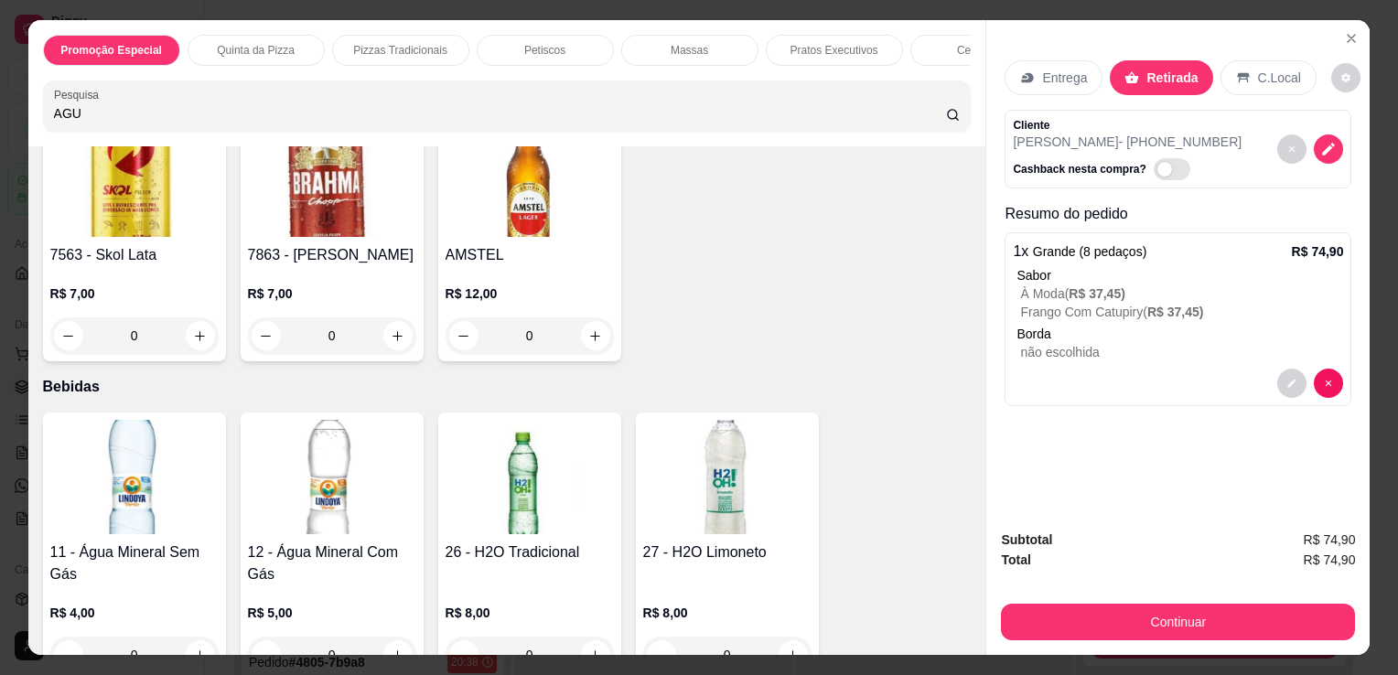
scroll to position [4834, 0]
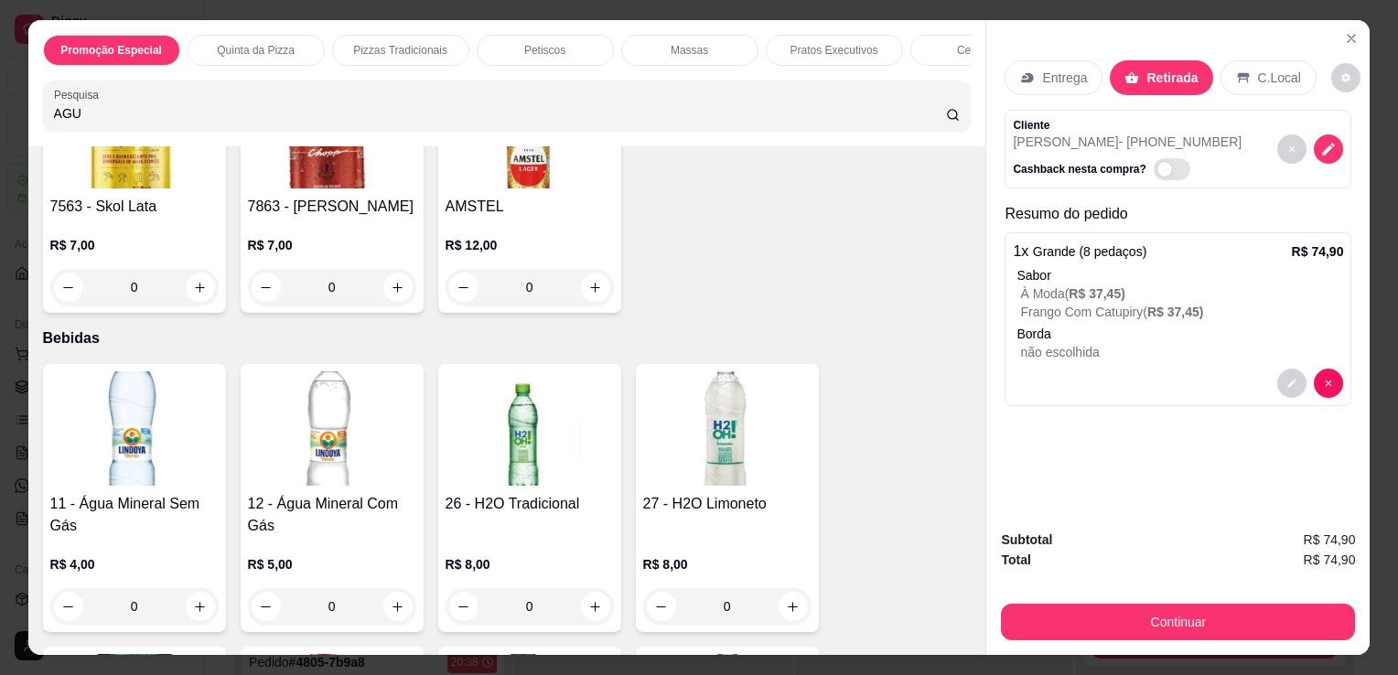
click at [278, 437] on img at bounding box center [332, 428] width 168 height 114
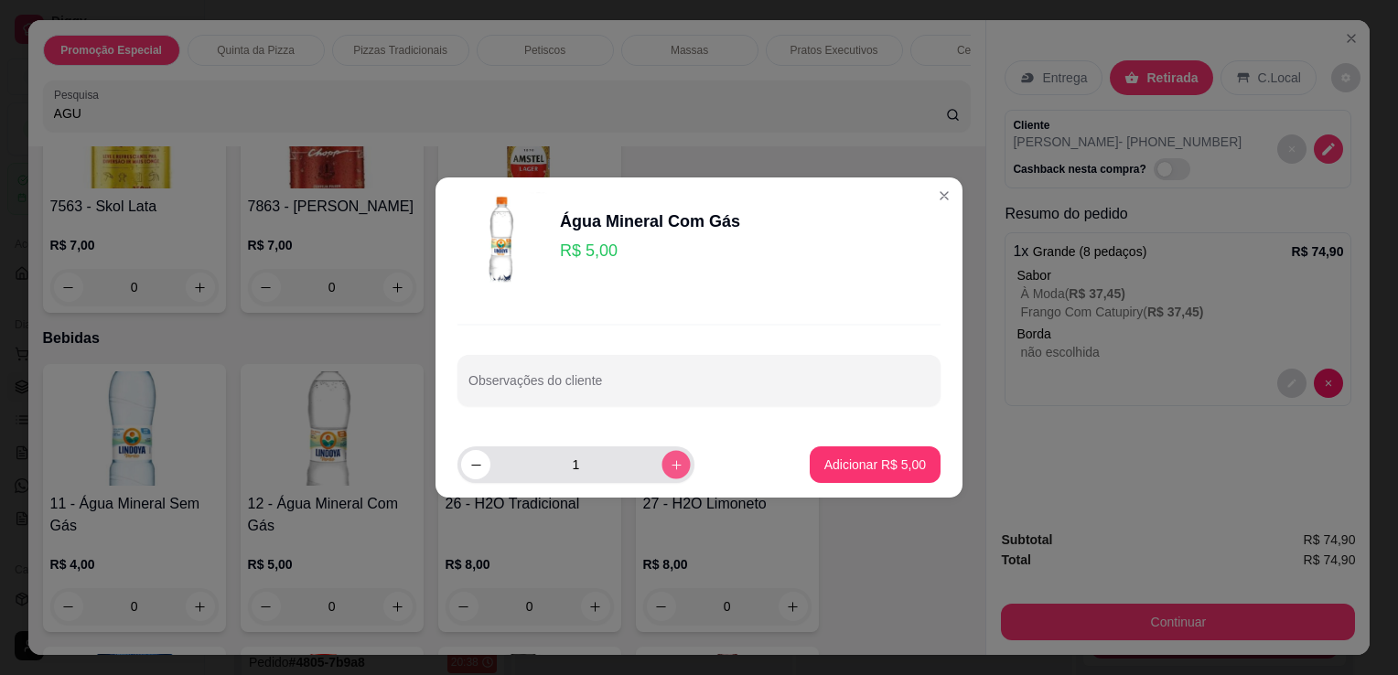
click at [670, 470] on icon "increase-product-quantity" at bounding box center [677, 465] width 14 height 14
type input "2"
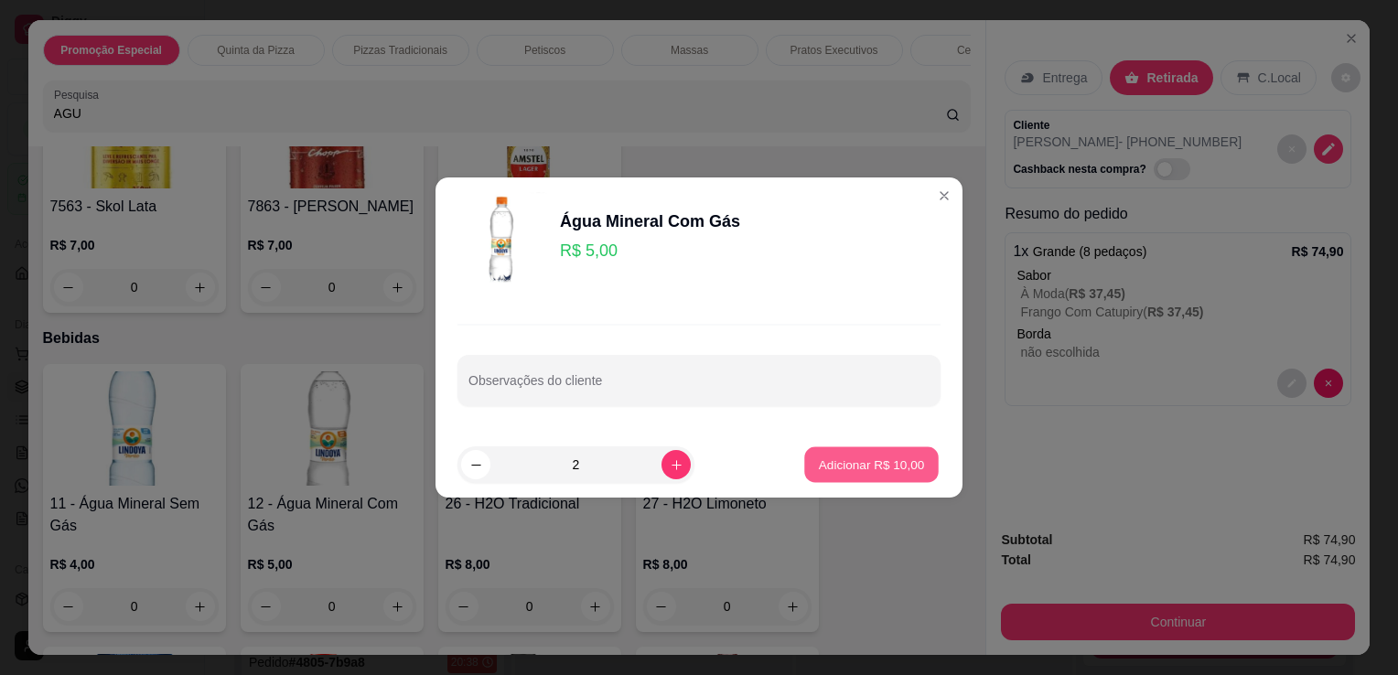
click at [843, 470] on p "Adicionar R$ 10,00" at bounding box center [872, 464] width 106 height 17
type input "2"
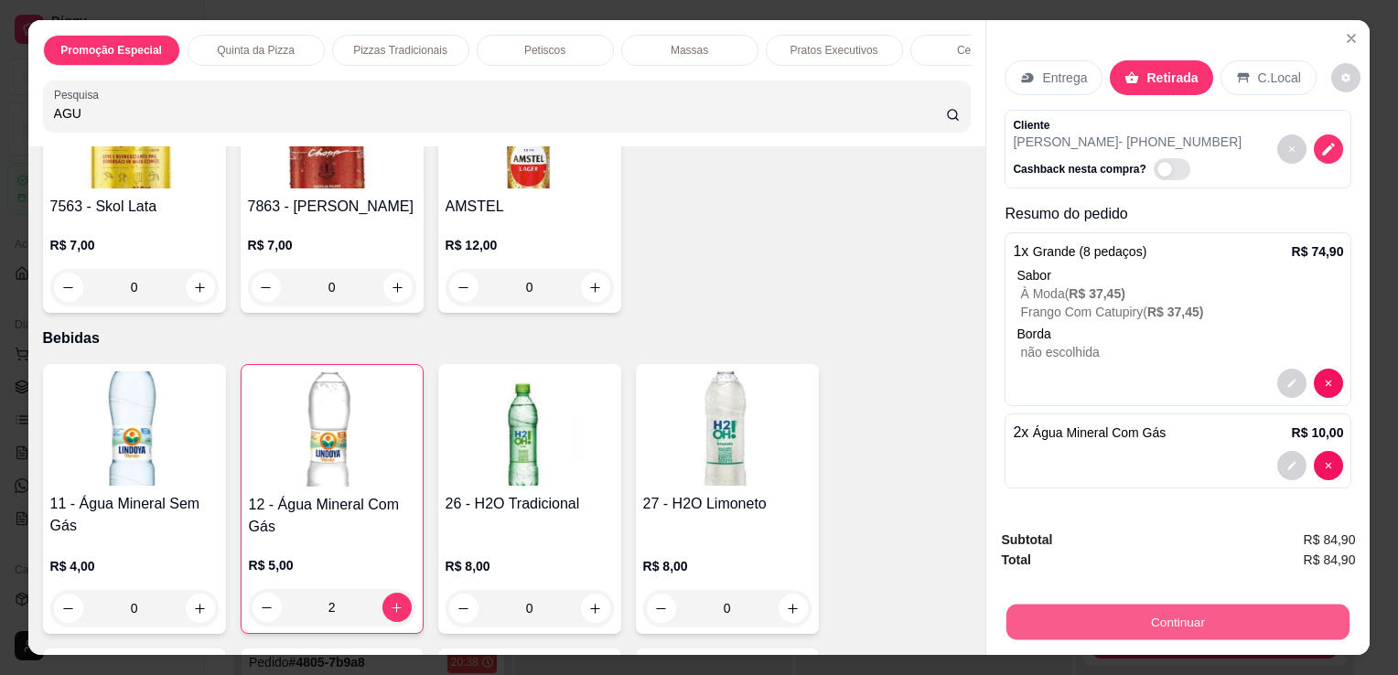
click at [1028, 625] on button "Continuar" at bounding box center [1177, 622] width 343 height 36
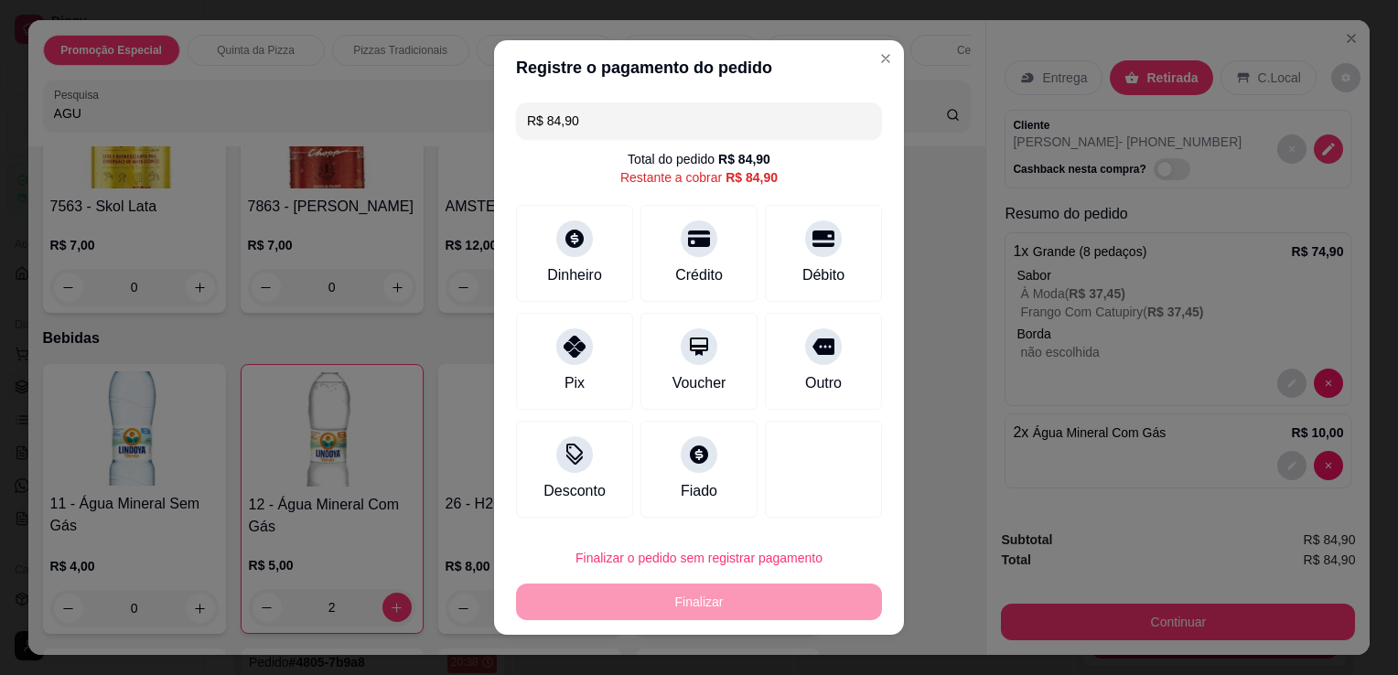
click at [633, 121] on input "R$ 84,90" at bounding box center [699, 120] width 344 height 37
click at [563, 265] on div "Dinheiro" at bounding box center [574, 274] width 60 height 24
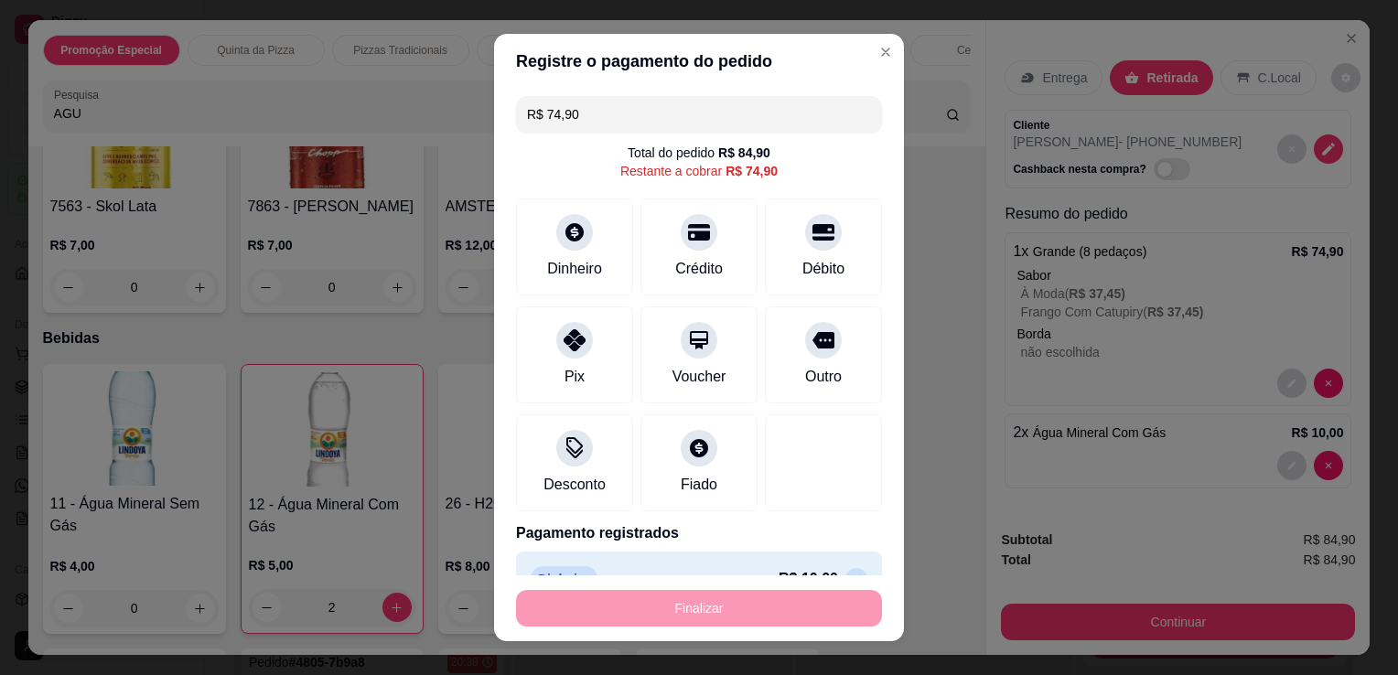
click at [637, 123] on input "R$ 74,90" at bounding box center [699, 114] width 344 height 37
click at [686, 251] on div "Crédito" at bounding box center [699, 243] width 129 height 107
click at [800, 271] on div "Débito" at bounding box center [823, 267] width 47 height 24
type input "R$ 0,00"
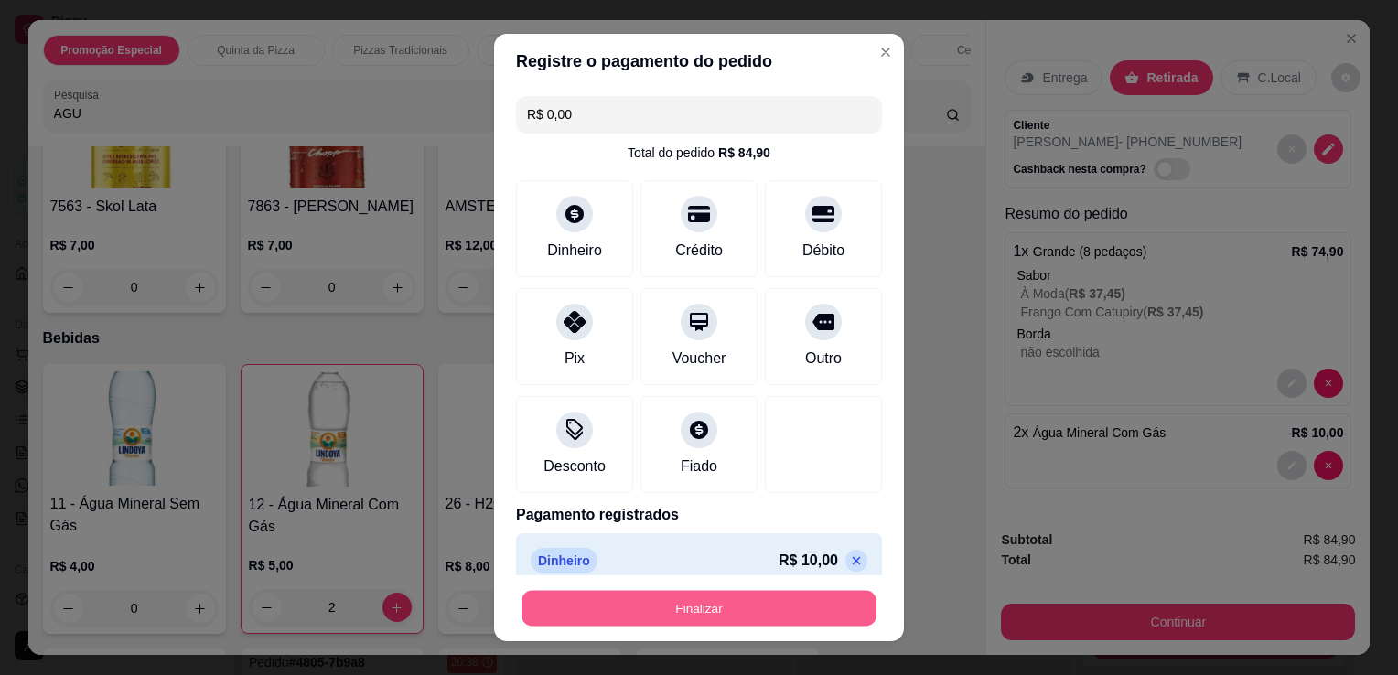
click at [756, 594] on button "Finalizar" at bounding box center [698, 609] width 355 height 36
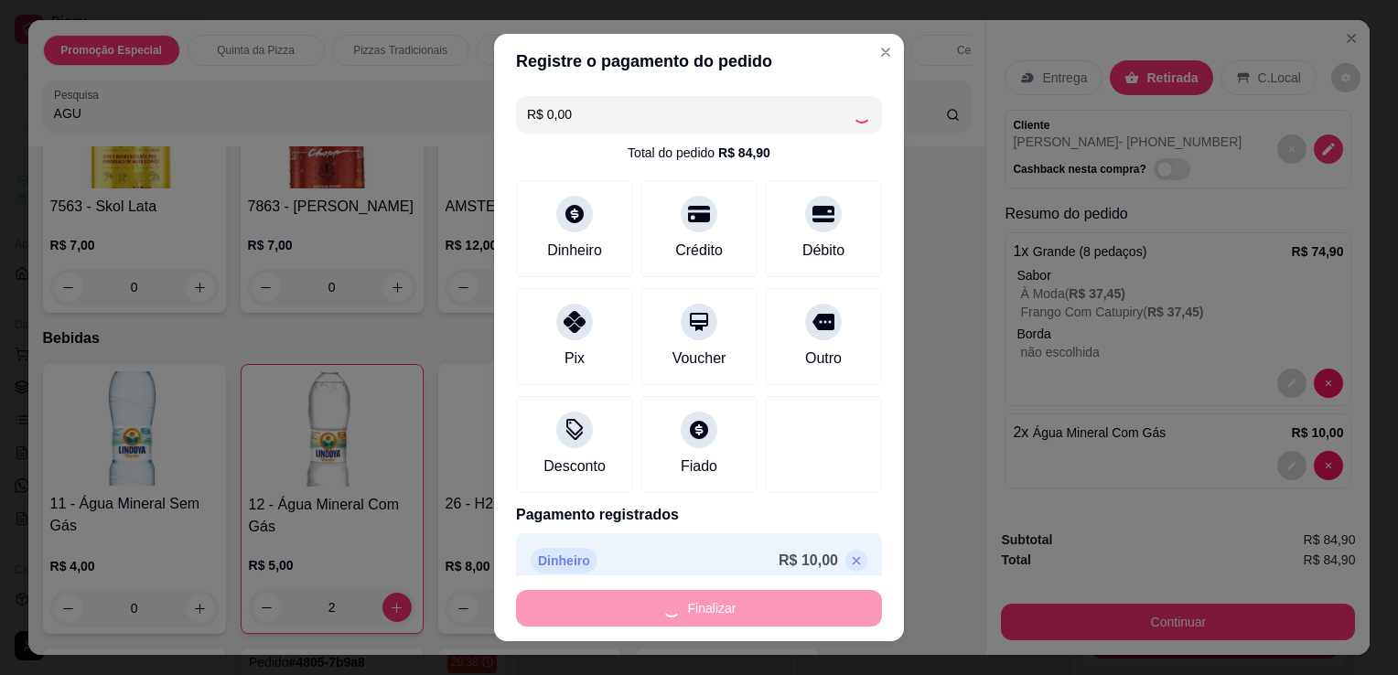
type input "0"
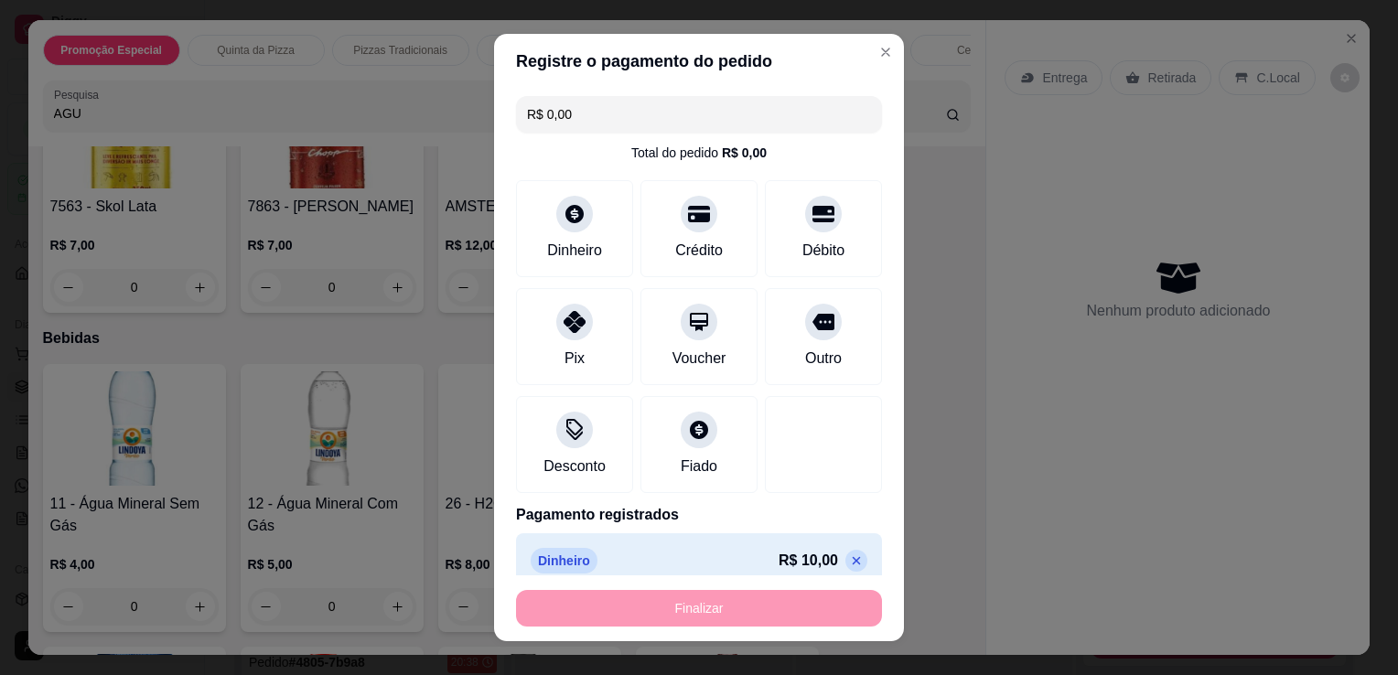
type input "-R$ 84,90"
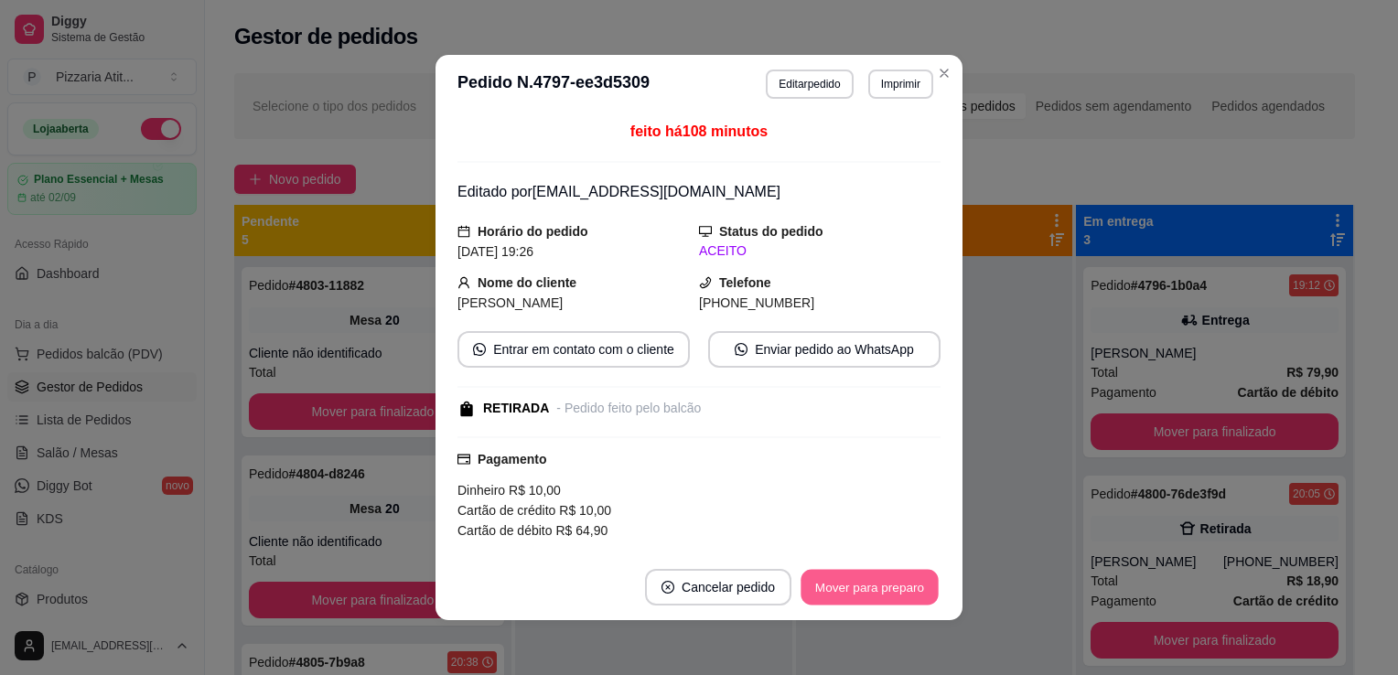
click at [878, 594] on button "Mover para preparo" at bounding box center [868, 588] width 137 height 36
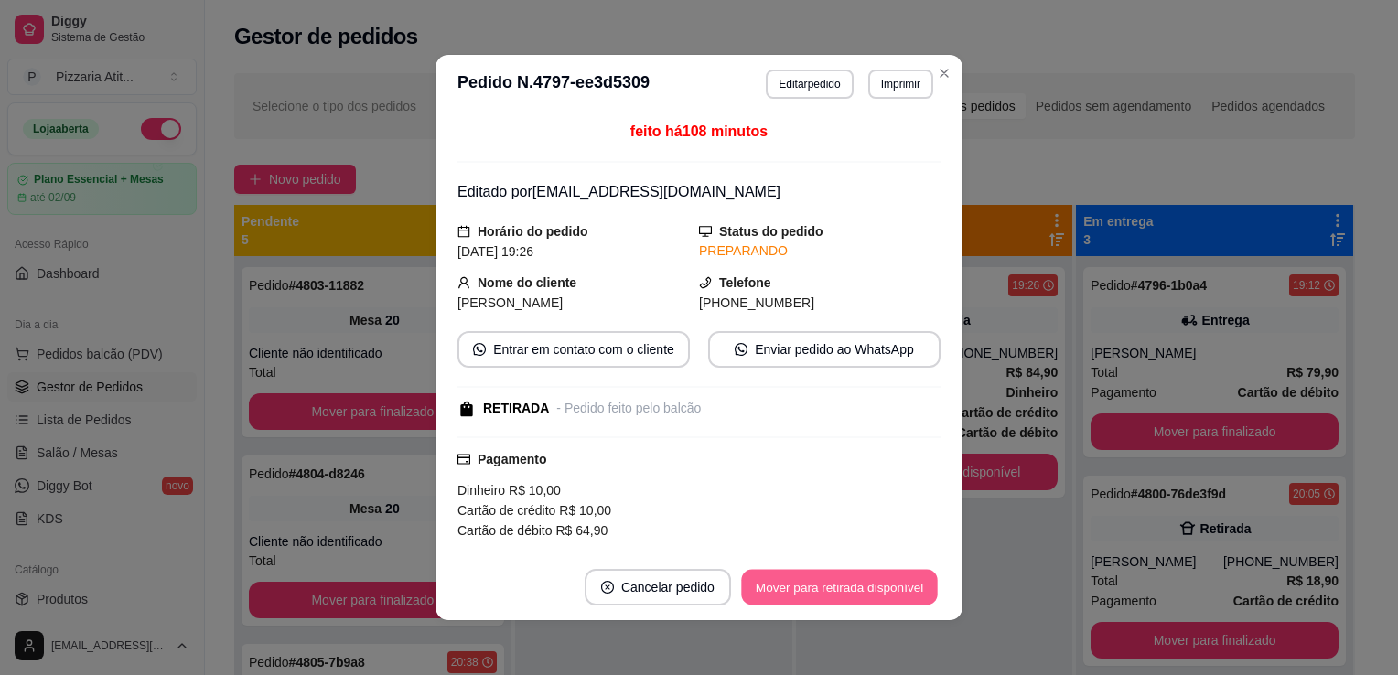
click at [878, 594] on button "Mover para retirada disponível" at bounding box center [839, 588] width 196 height 36
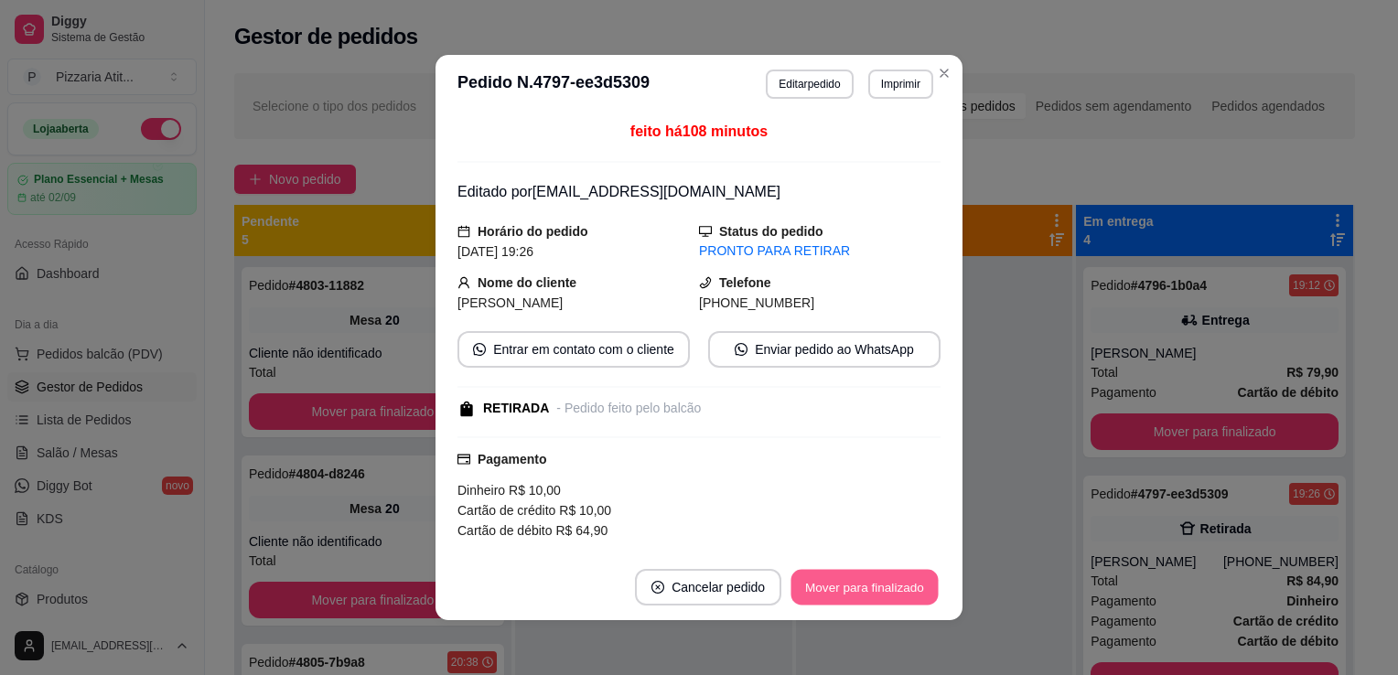
click at [878, 594] on button "Mover para finalizado" at bounding box center [864, 588] width 147 height 36
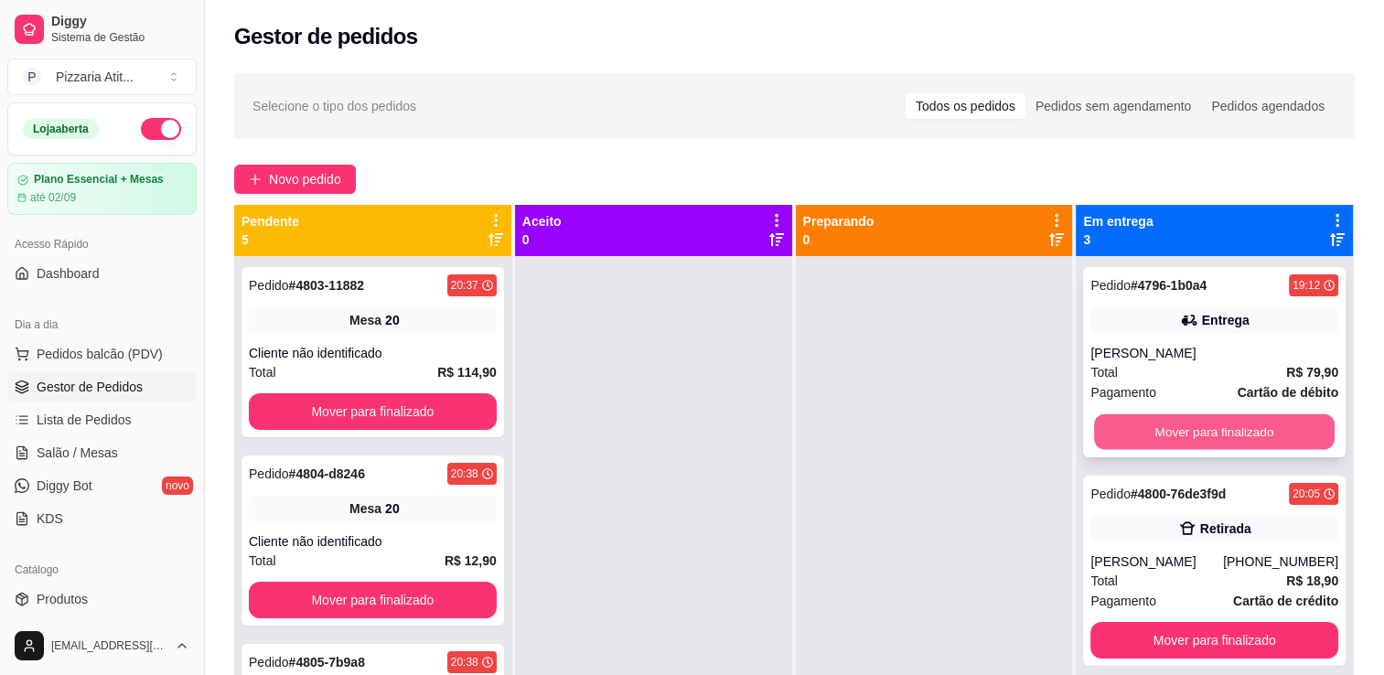
click at [1177, 424] on button "Mover para finalizado" at bounding box center [1214, 432] width 241 height 36
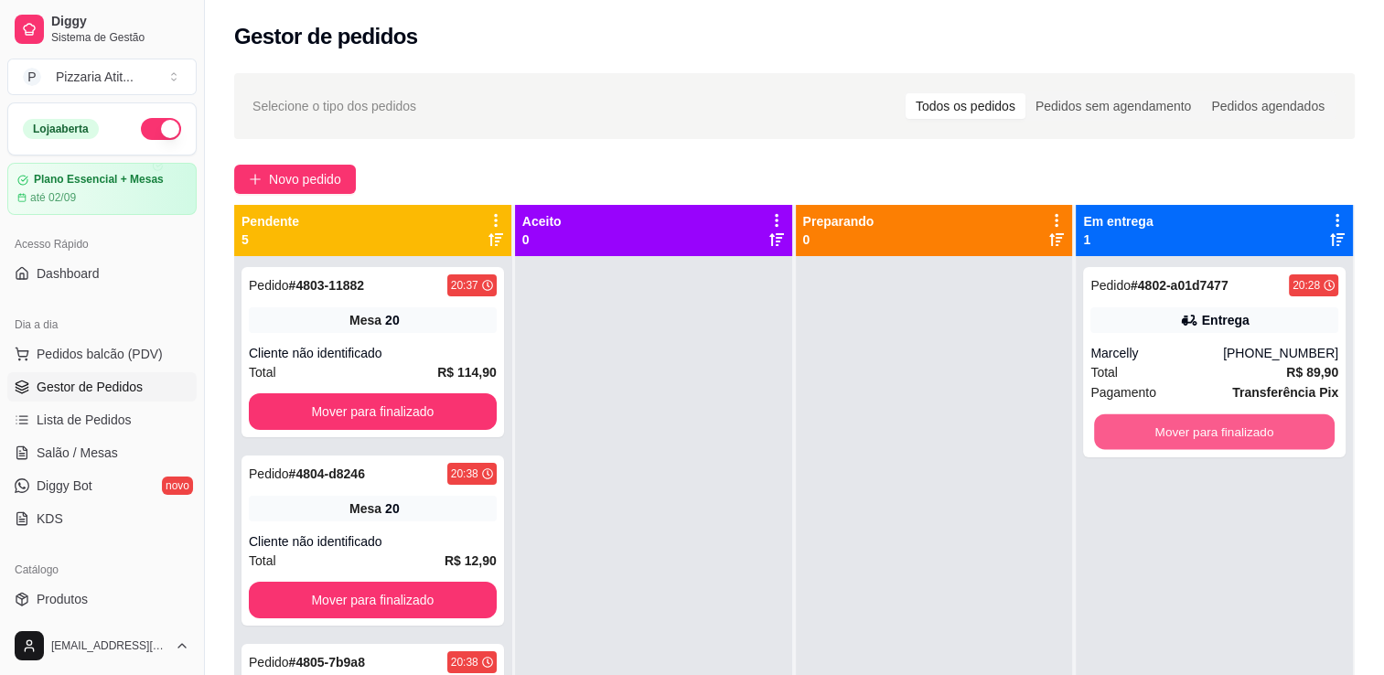
click at [1177, 424] on button "Mover para finalizado" at bounding box center [1214, 432] width 241 height 36
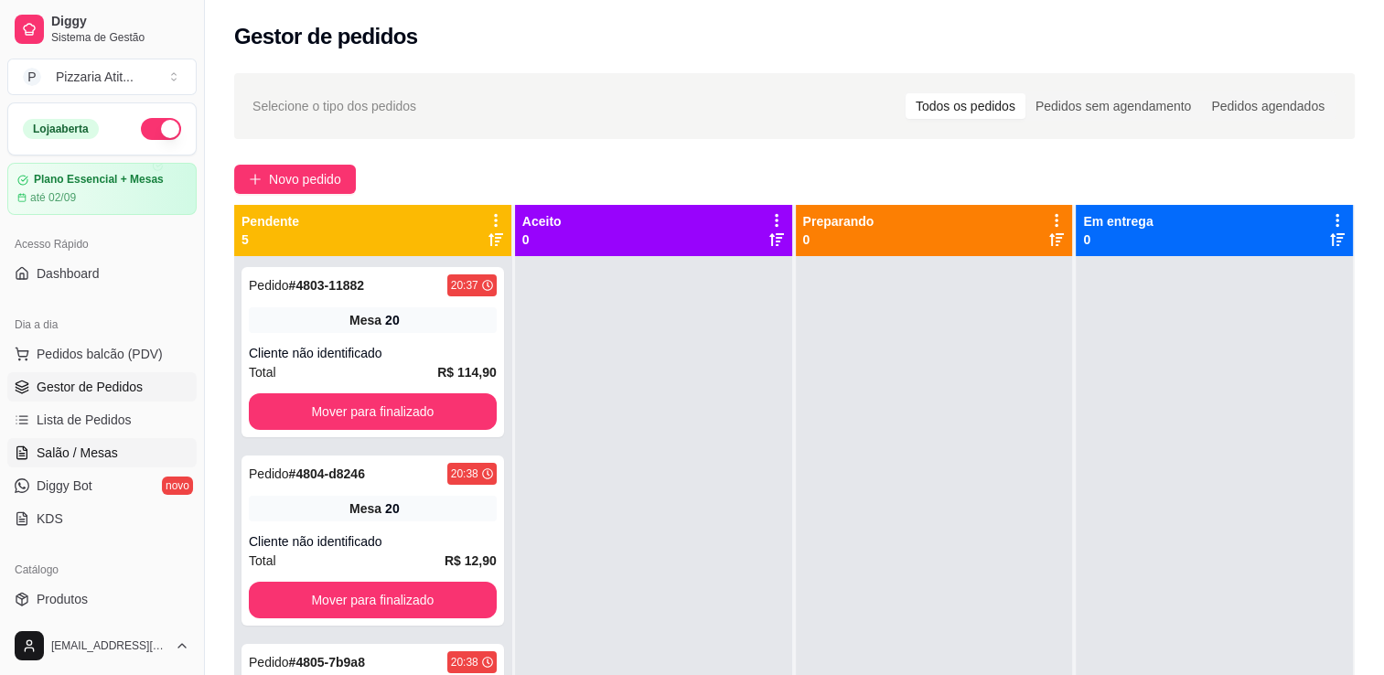
click at [70, 452] on span "Salão / Mesas" at bounding box center [77, 453] width 81 height 18
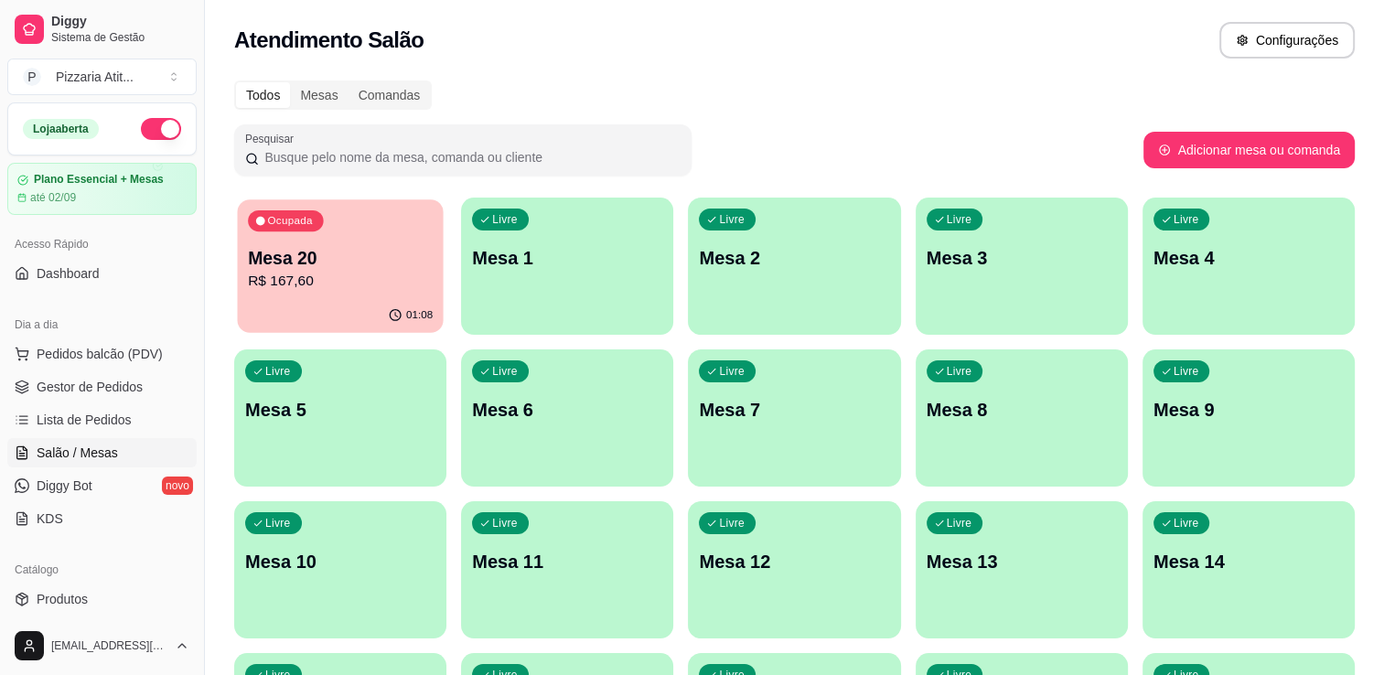
click at [304, 282] on p "R$ 167,60" at bounding box center [340, 281] width 185 height 21
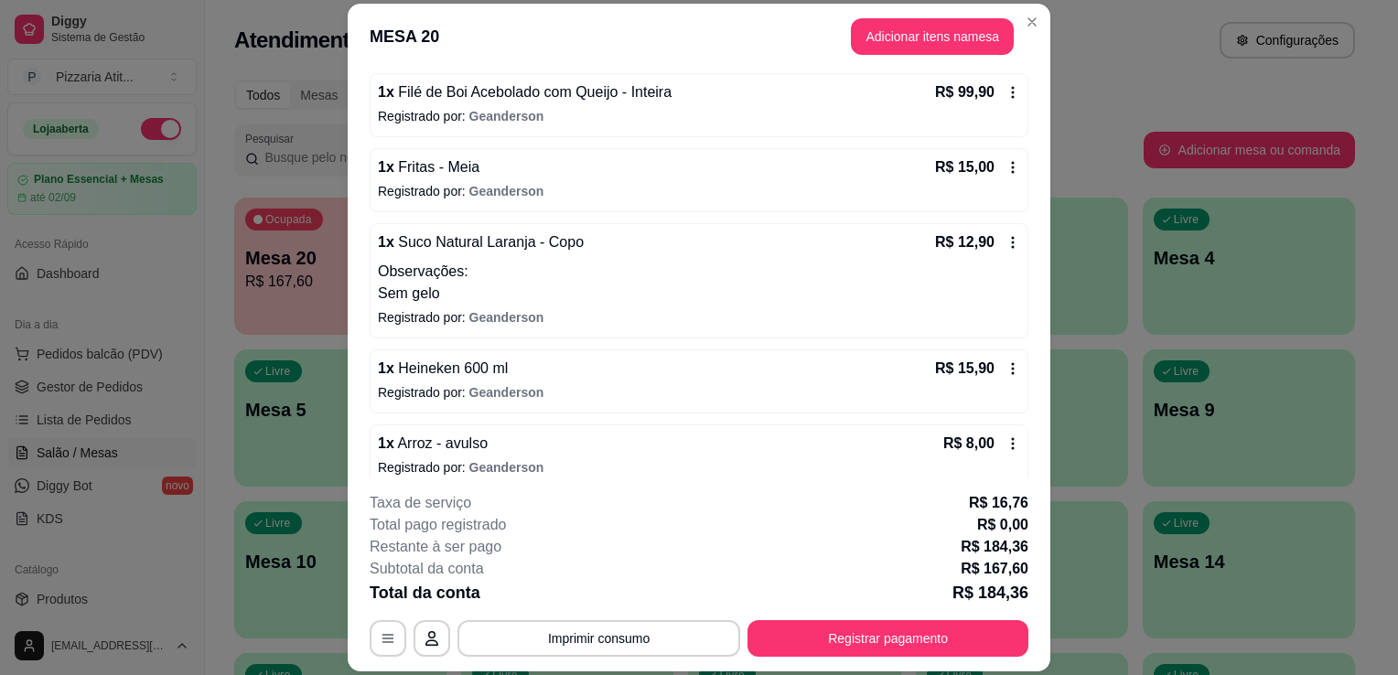
scroll to position [259, 0]
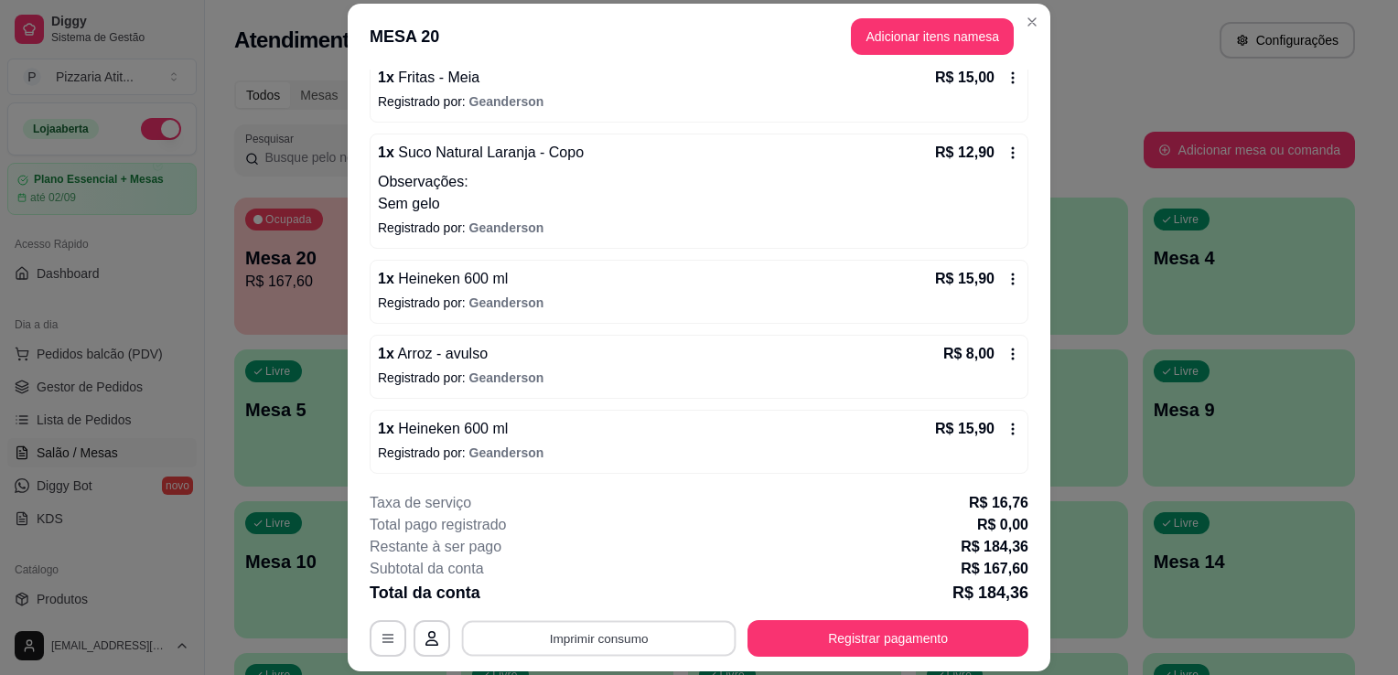
click at [553, 639] on button "Imprimir consumo" at bounding box center [599, 639] width 274 height 36
click at [568, 600] on button "IMPRESSORA" at bounding box center [597, 597] width 128 height 28
click at [834, 628] on button "Registrar pagamento" at bounding box center [888, 639] width 273 height 36
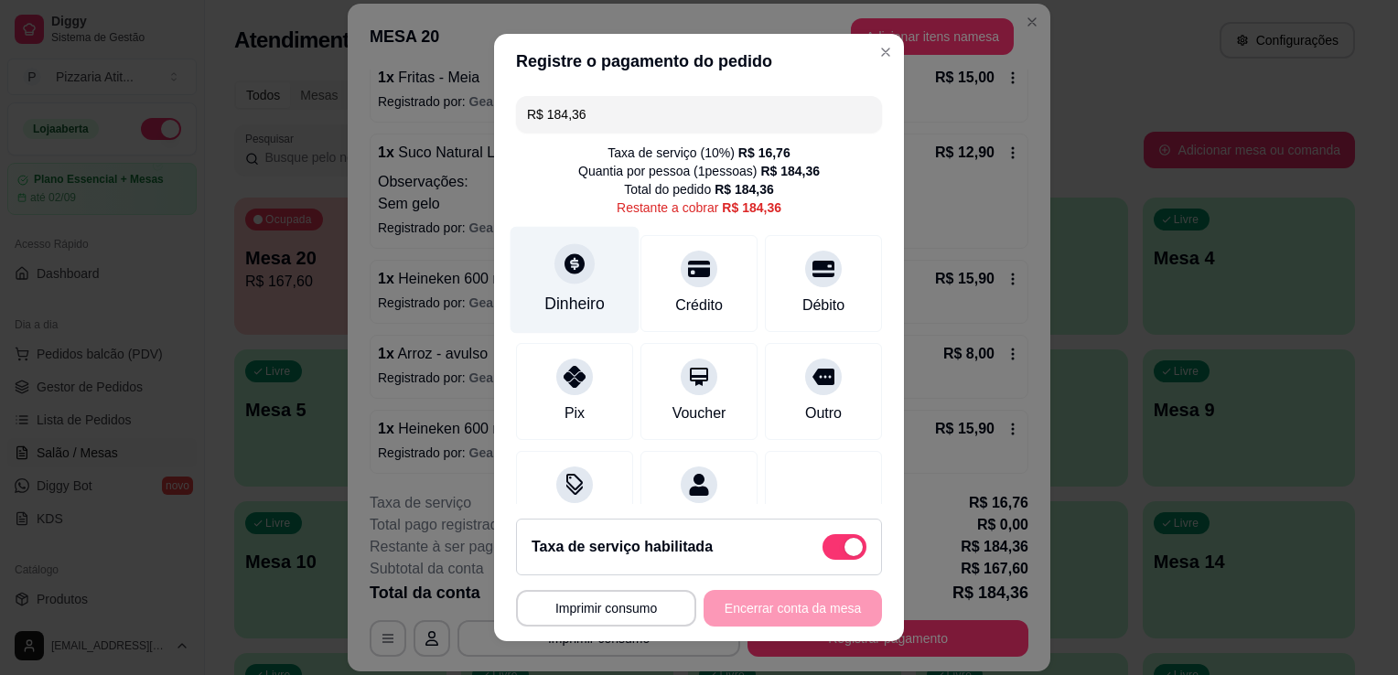
click at [615, 287] on div "Dinheiro" at bounding box center [574, 280] width 129 height 107
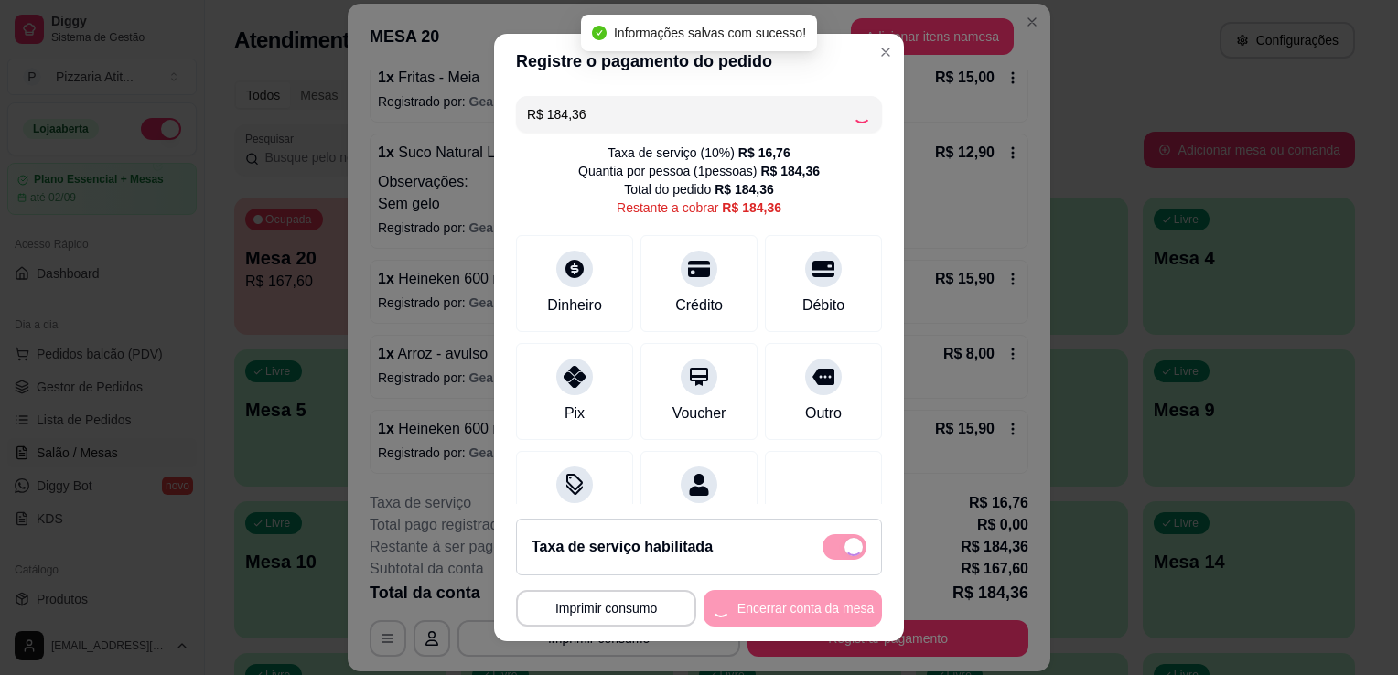
type input "R$ 0,00"
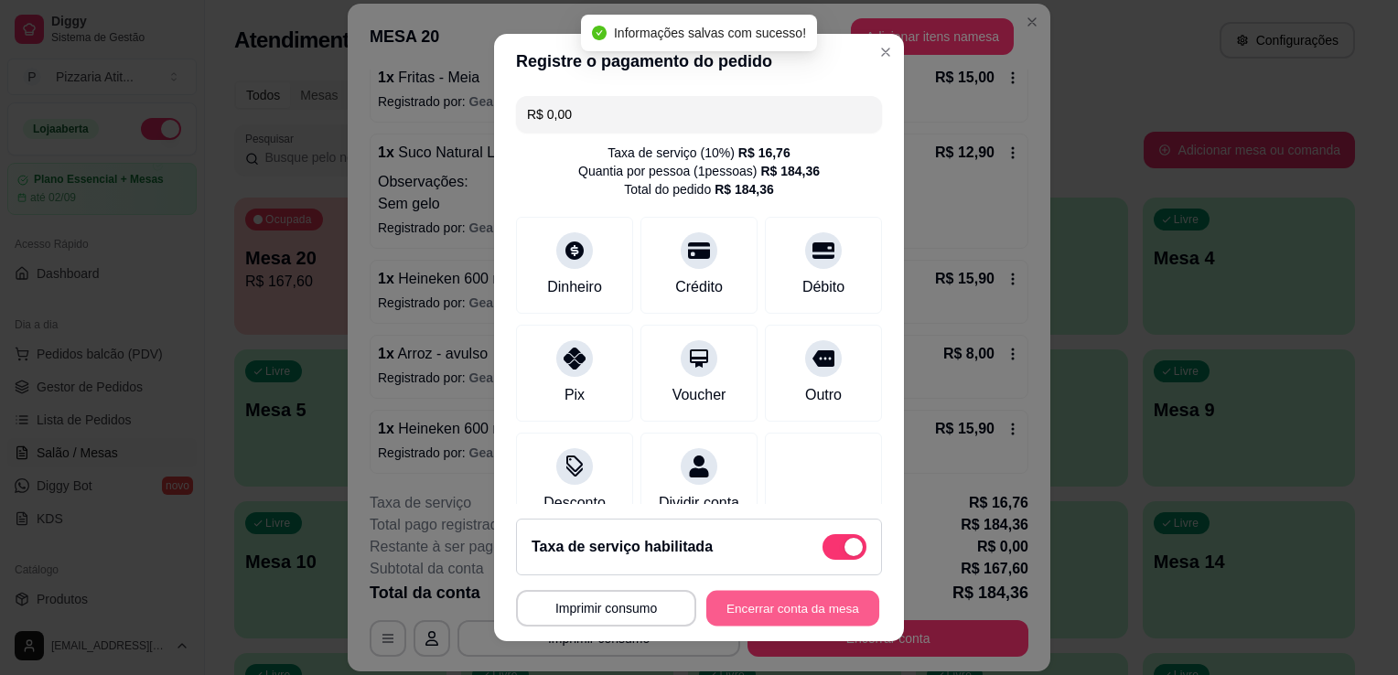
click at [784, 605] on button "Encerrar conta da mesa" at bounding box center [792, 609] width 173 height 36
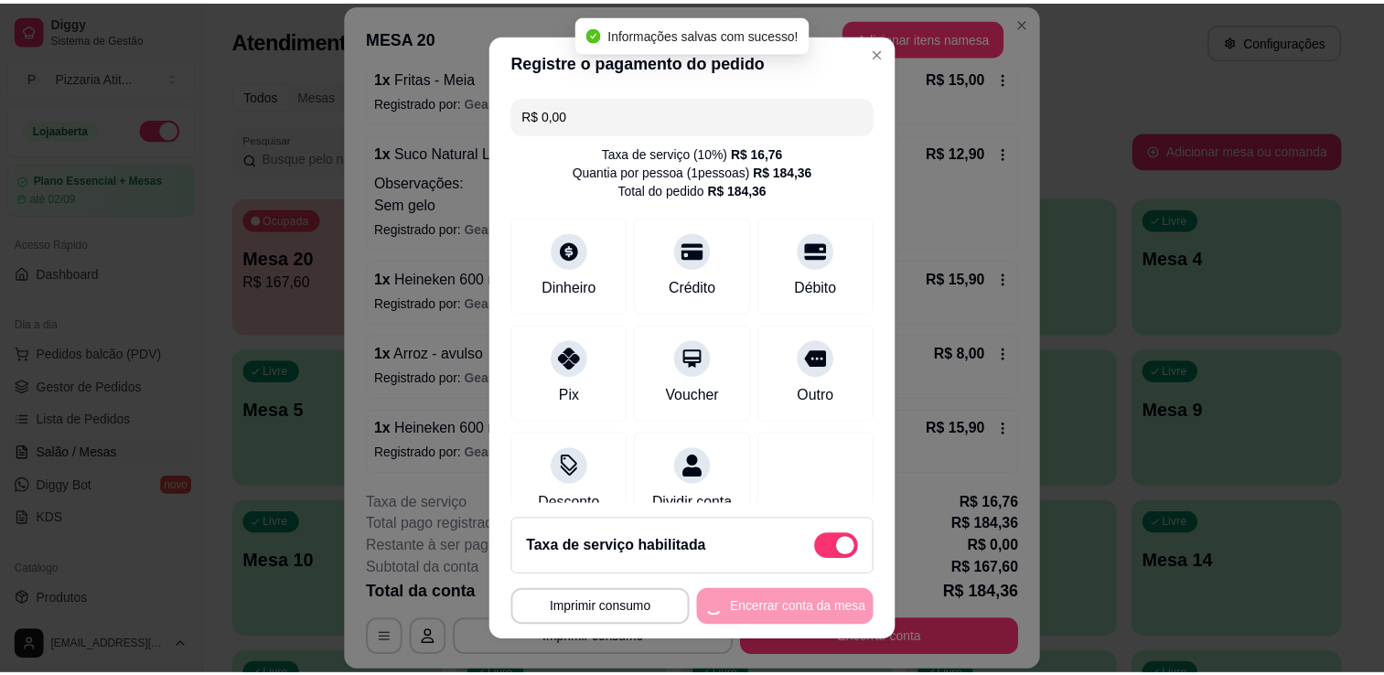
scroll to position [0, 0]
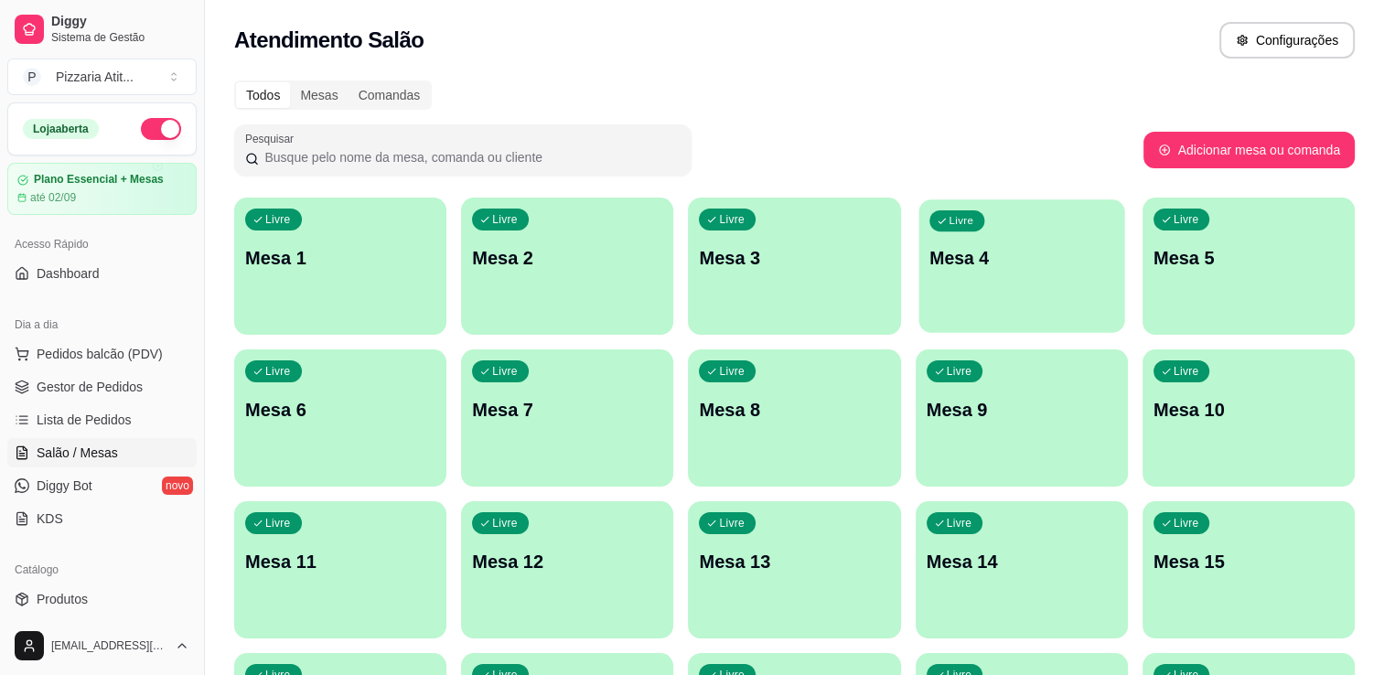
click at [1021, 267] on p "Mesa 4" at bounding box center [1021, 258] width 185 height 25
click at [154, 425] on link "Lista de Pedidos" at bounding box center [101, 419] width 189 height 29
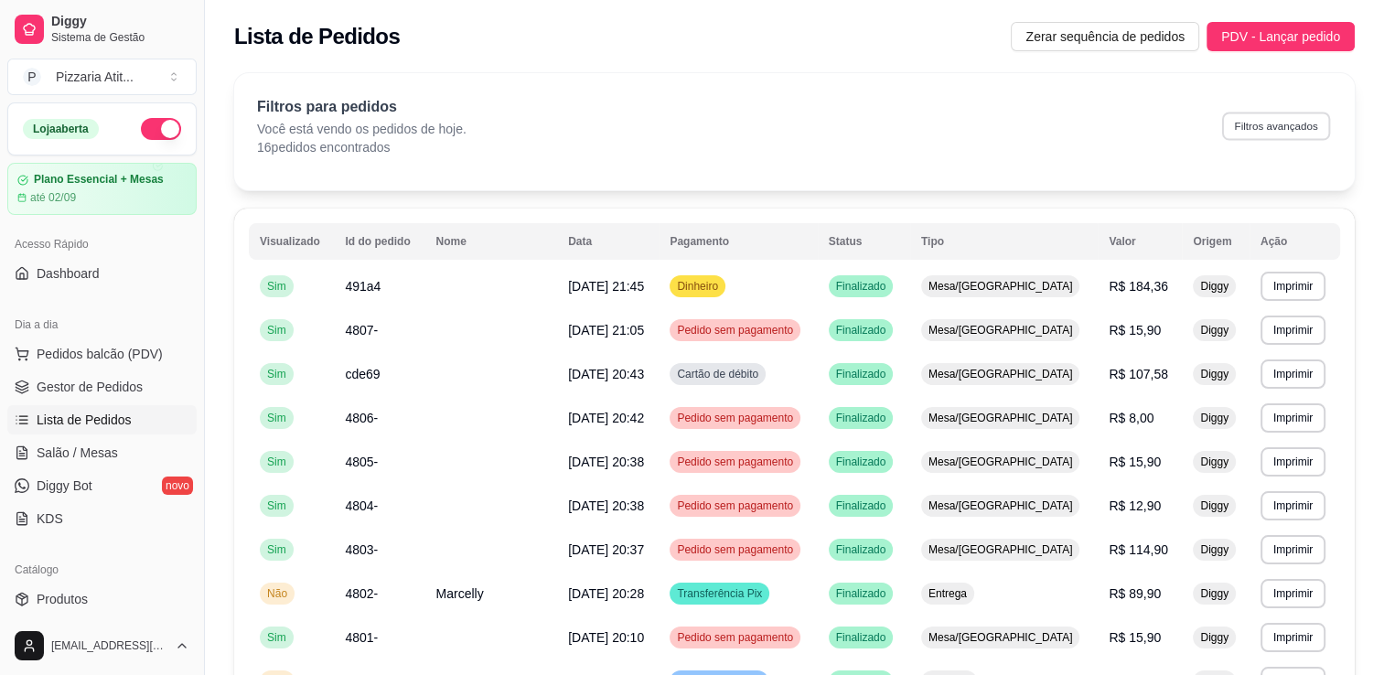
click at [1275, 131] on button "Filtros avançados" at bounding box center [1276, 126] width 108 height 28
select select "0"
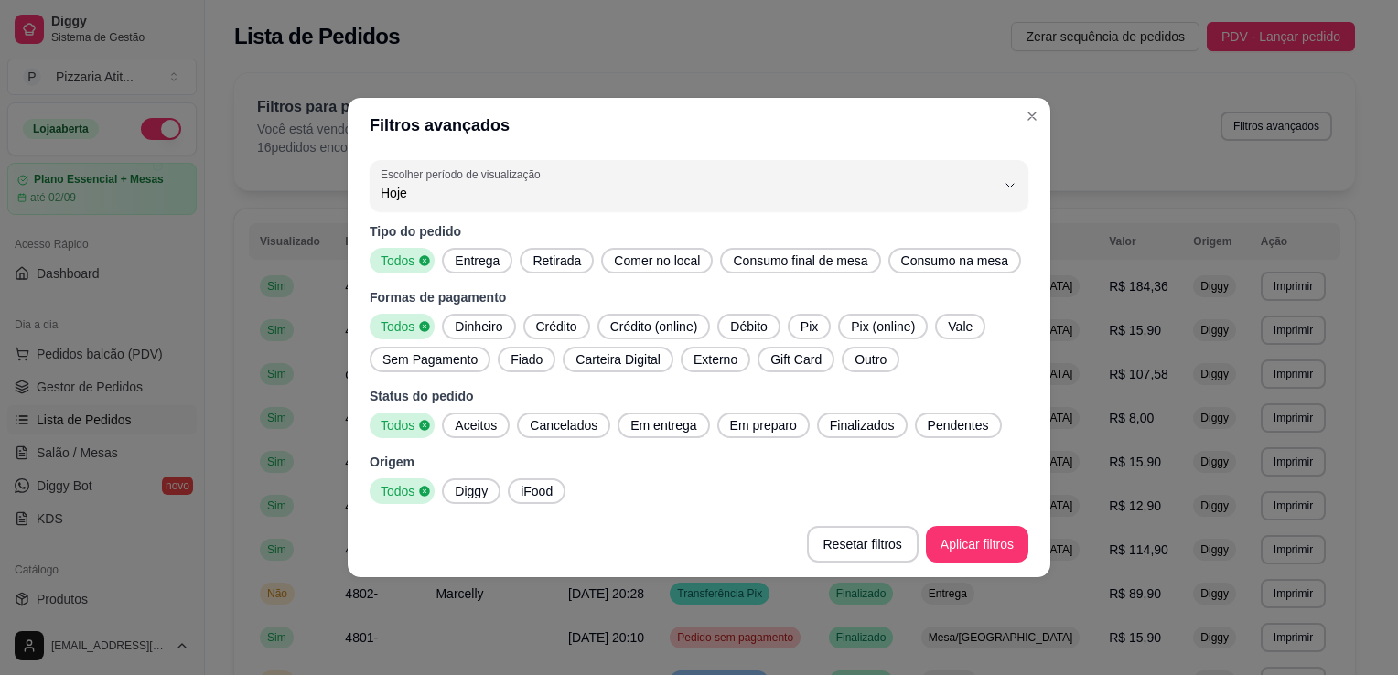
click at [488, 262] on span "Entrega" at bounding box center [476, 261] width 59 height 18
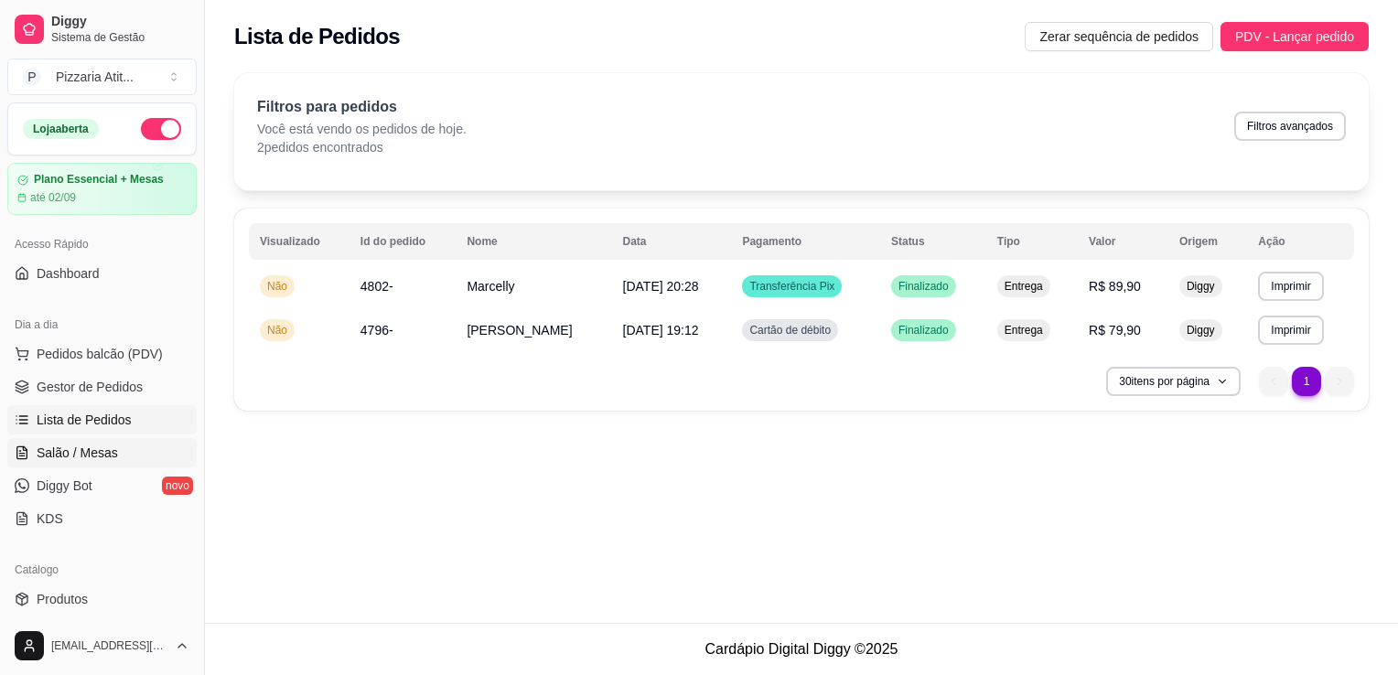
click at [106, 446] on span "Salão / Mesas" at bounding box center [77, 453] width 81 height 18
